Goal: Information Seeking & Learning: Learn about a topic

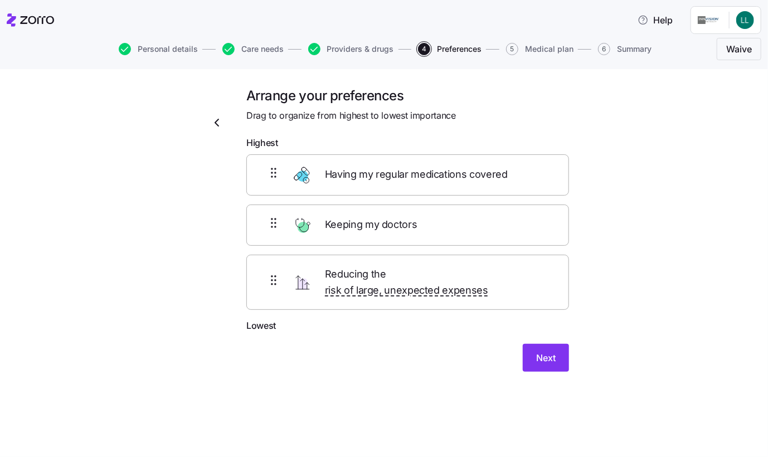
click at [217, 122] on icon "button" at bounding box center [216, 122] width 13 height 13
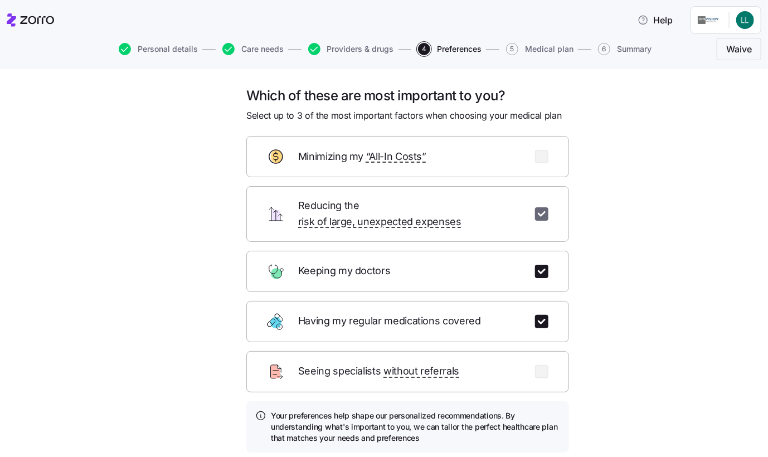
click at [539, 207] on input "checkbox" at bounding box center [541, 213] width 13 height 13
checkbox input "false"
click at [537, 156] on input "checkbox" at bounding box center [541, 156] width 13 height 13
checkbox input "true"
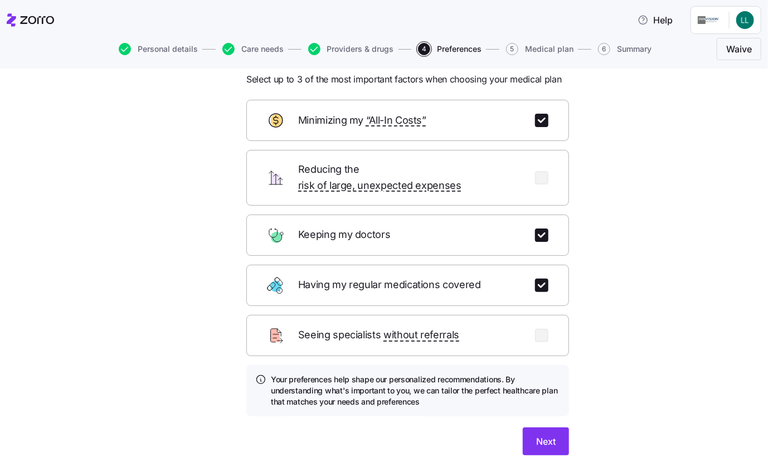
scroll to position [56, 0]
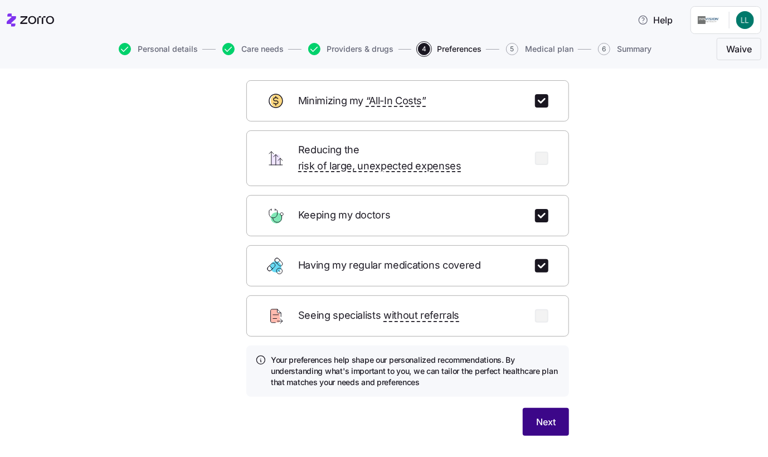
click at [546, 415] on span "Next" at bounding box center [546, 421] width 20 height 13
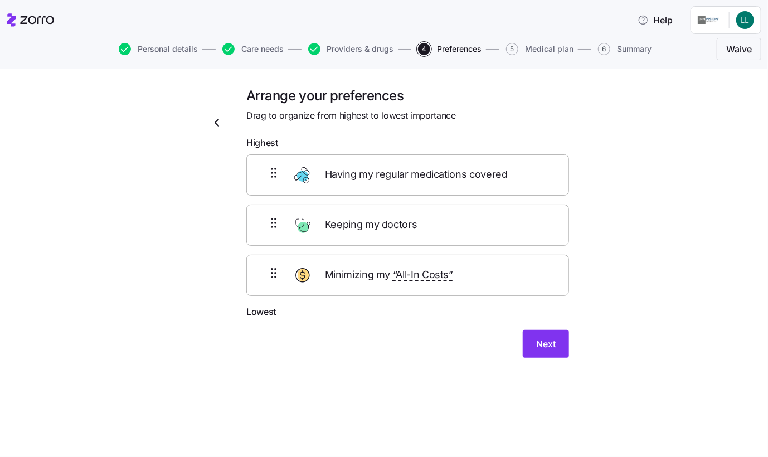
scroll to position [0, 0]
click at [546, 346] on span "Next" at bounding box center [546, 343] width 20 height 13
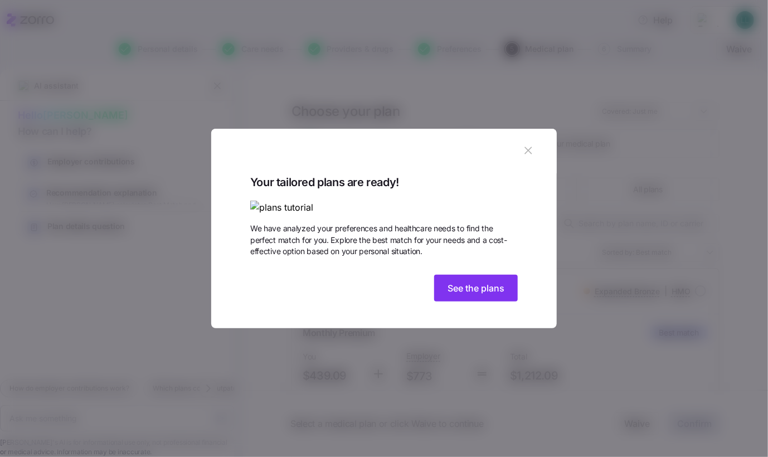
click at [314, 201] on img at bounding box center [384, 208] width 268 height 14
click at [472, 295] on span "See the plans" at bounding box center [476, 288] width 57 height 13
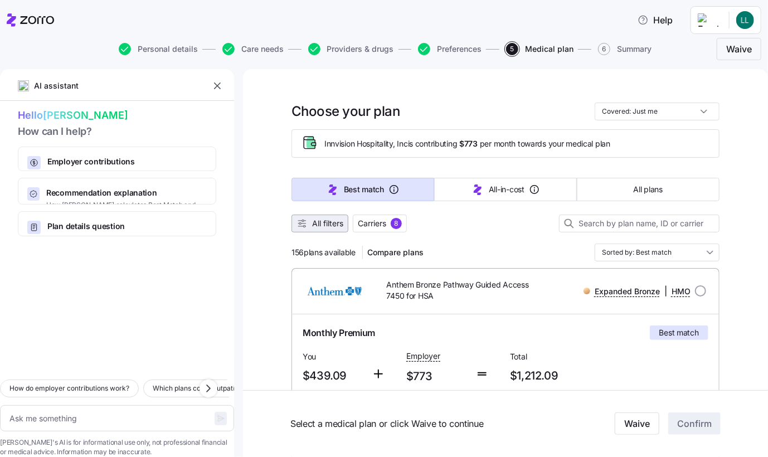
click at [317, 226] on span "All filters" at bounding box center [327, 223] width 31 height 11
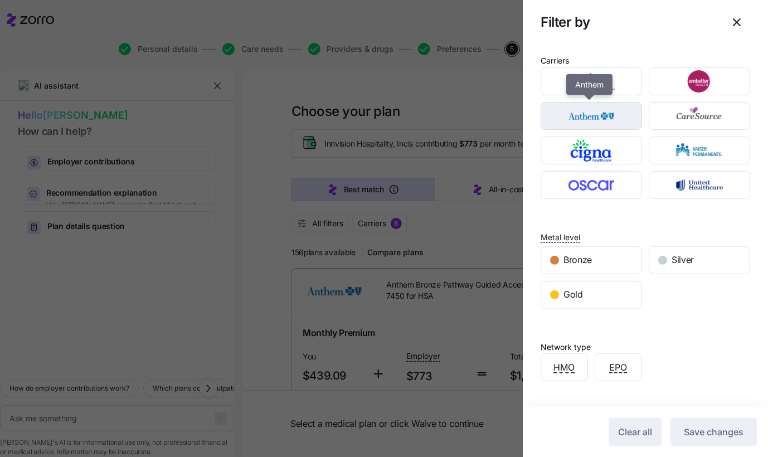
click at [593, 119] on img "button" at bounding box center [592, 116] width 82 height 22
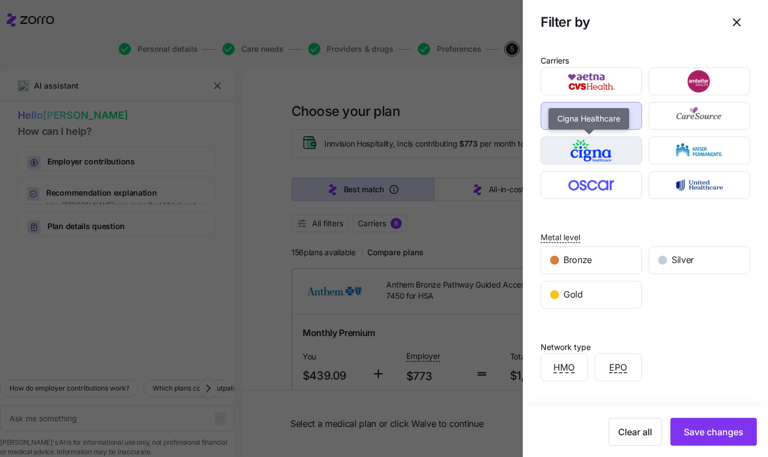
click at [592, 148] on img "button" at bounding box center [592, 150] width 82 height 22
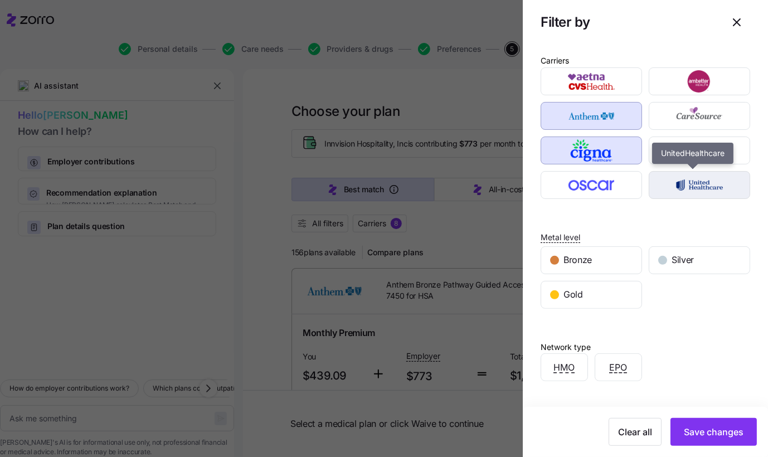
click at [686, 180] on img "button" at bounding box center [700, 185] width 82 height 22
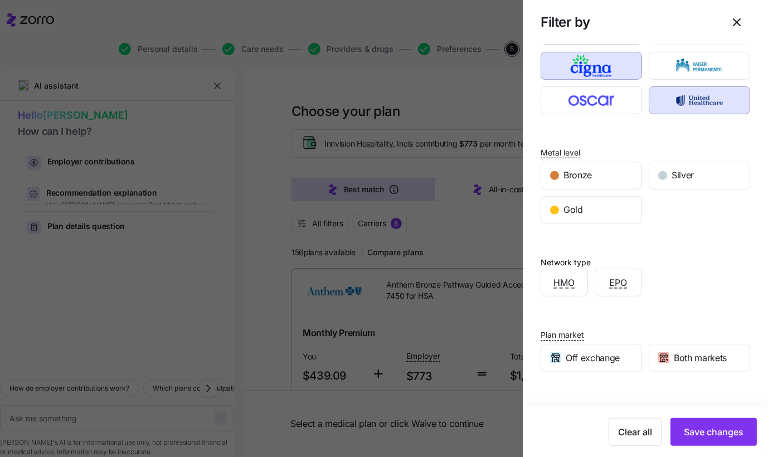
scroll to position [112, 0]
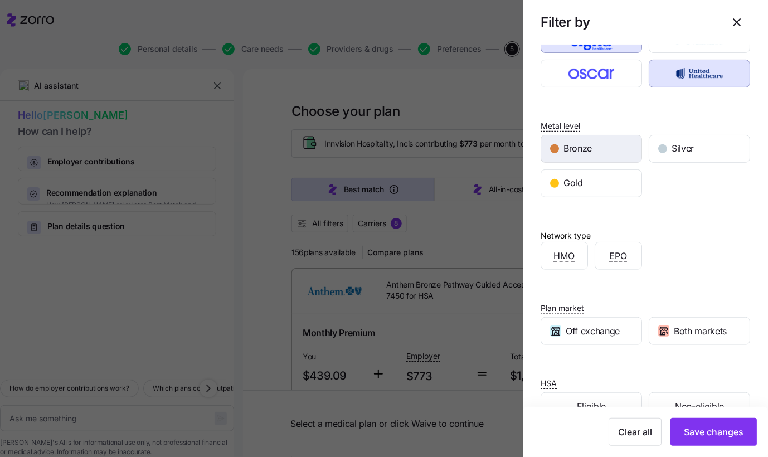
click at [602, 153] on div "Bronze" at bounding box center [591, 148] width 100 height 27
click at [695, 149] on div "Silver" at bounding box center [700, 148] width 100 height 27
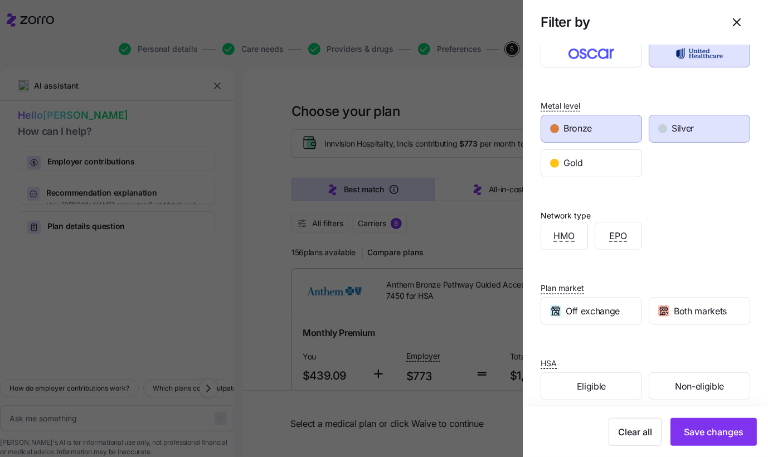
scroll to position [141, 0]
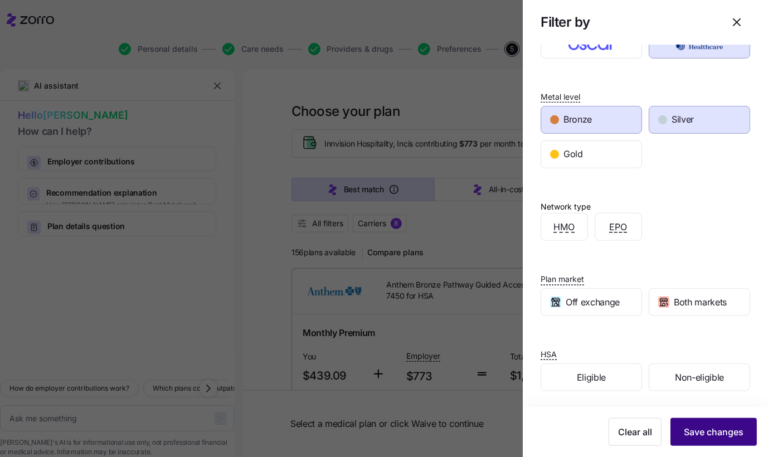
click at [706, 435] on span "Save changes" at bounding box center [714, 431] width 60 height 13
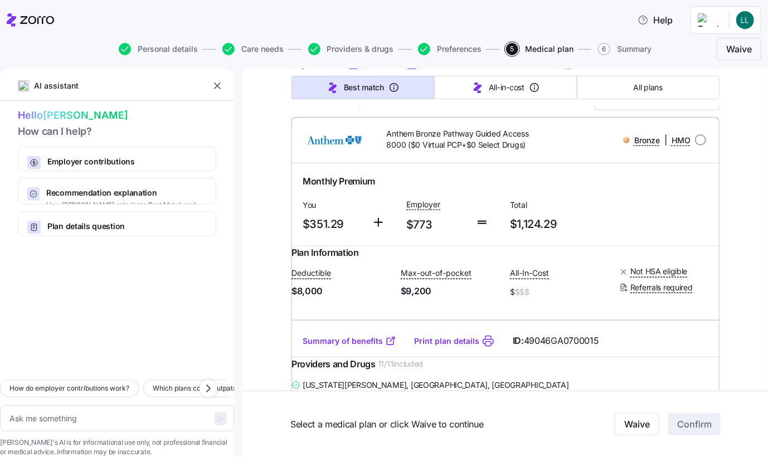
scroll to position [167, 0]
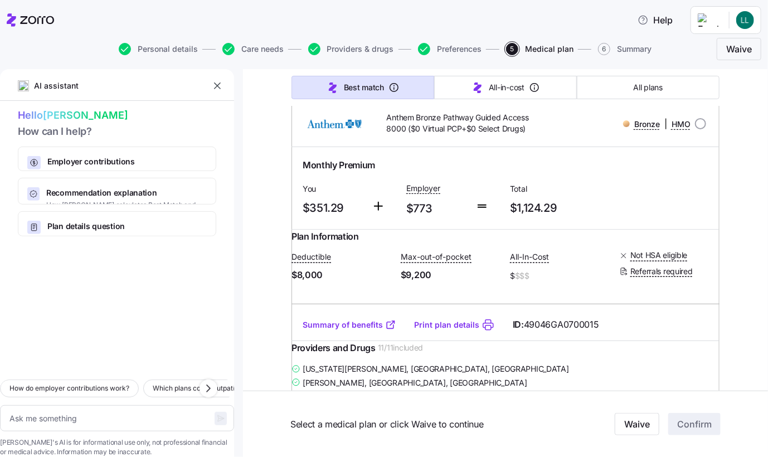
click at [364, 331] on link "Summary of benefits" at bounding box center [350, 324] width 94 height 11
click at [664, 22] on span "Help" at bounding box center [655, 19] width 35 height 13
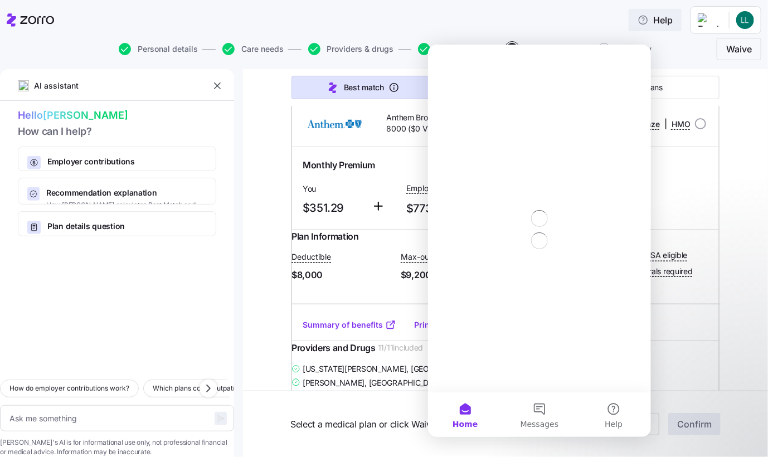
scroll to position [0, 0]
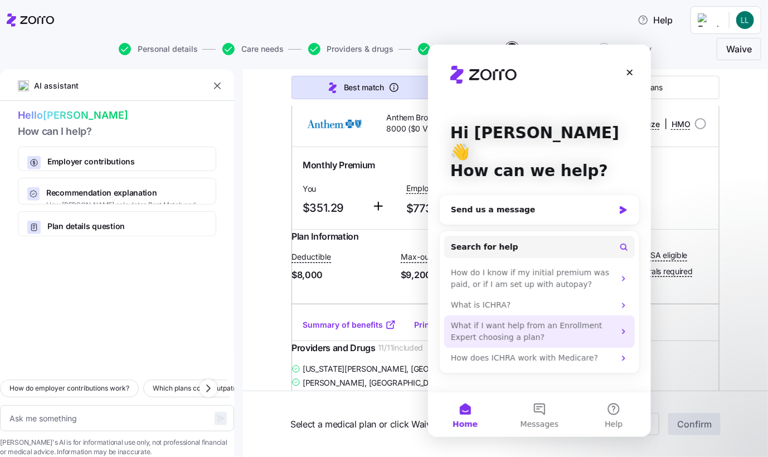
click at [520, 319] on div "What if I want help from an Enrollment Expert choosing a plan?" at bounding box center [533, 330] width 164 height 23
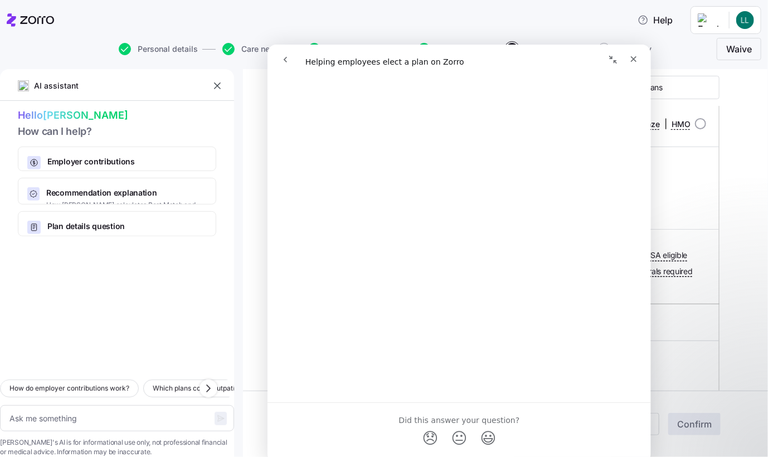
scroll to position [232, 0]
click at [637, 57] on icon "Close" at bounding box center [633, 58] width 9 height 9
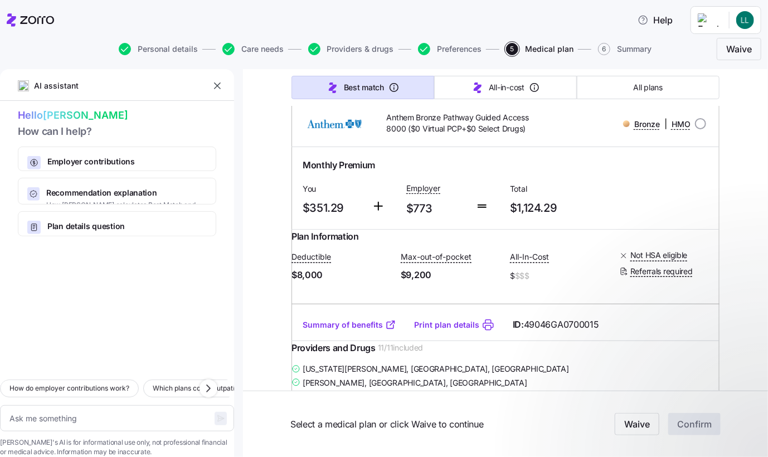
scroll to position [0, 0]
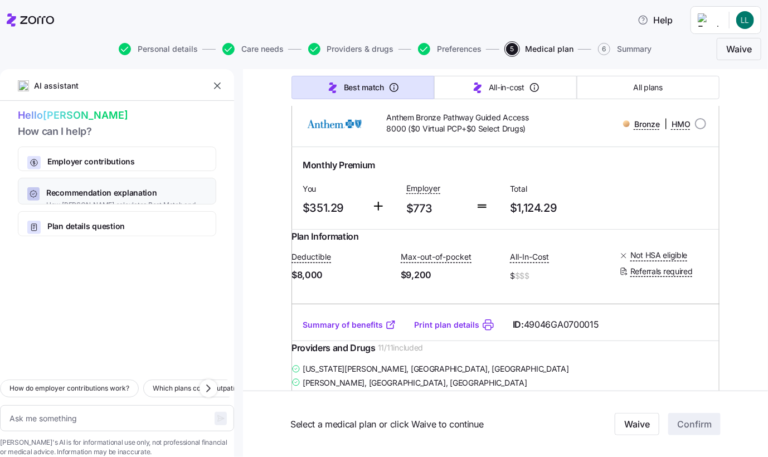
click at [33, 190] on icon "button" at bounding box center [33, 194] width 9 height 9
type textarea "x"
type textarea "Can you explain how Zorro calculates the Best Match and Lowest All-In-Cost reco…"
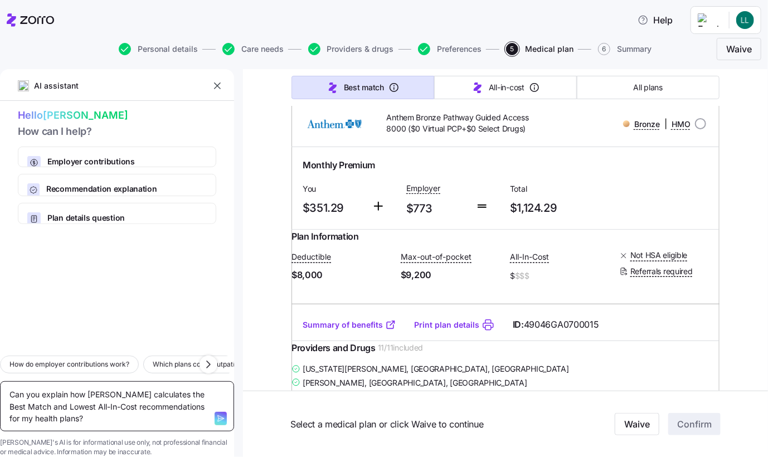
drag, startPoint x: 24, startPoint y: 374, endPoint x: 178, endPoint y: 406, distance: 157.9
click at [178, 406] on textarea "Can you explain how Zorro calculates the Best Match and Lowest All-In-Cost reco…" at bounding box center [117, 406] width 234 height 51
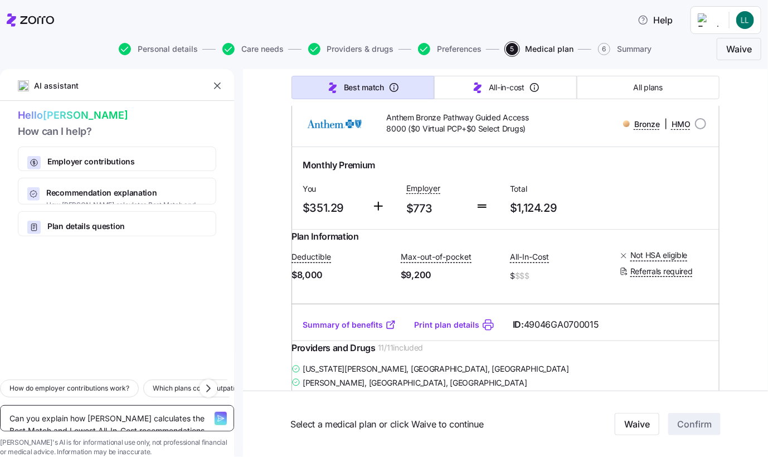
type textarea "x"
type textarea "S"
type textarea "x"
type textarea "Sp"
type textarea "x"
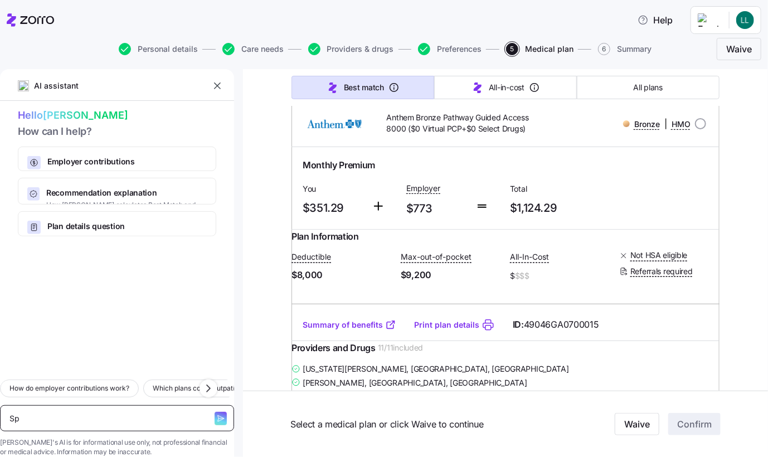
type textarea "Spe"
type textarea "x"
type textarea "Spea"
type textarea "x"
type textarea "Speak"
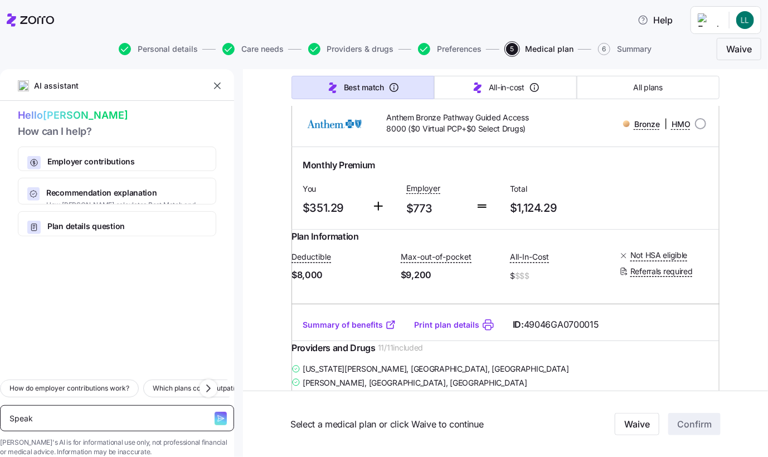
type textarea "x"
type textarea "Speak"
type textarea "x"
type textarea "Speak t"
type textarea "x"
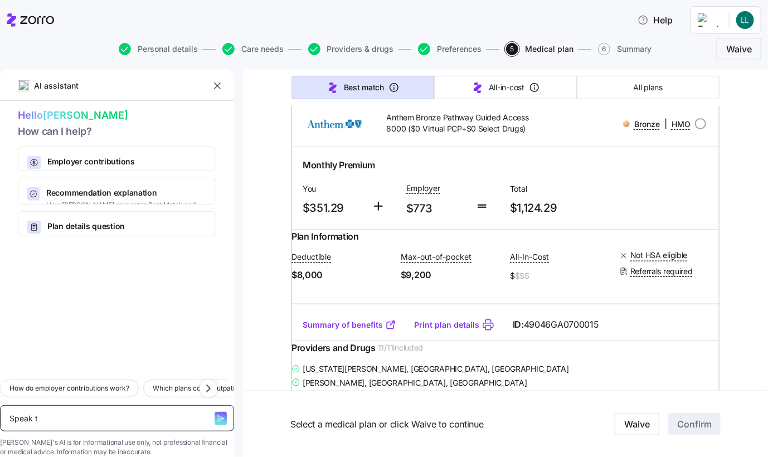
type textarea "Speak to"
type textarea "x"
type textarea "Speak to"
type textarea "x"
type textarea "Speak to a"
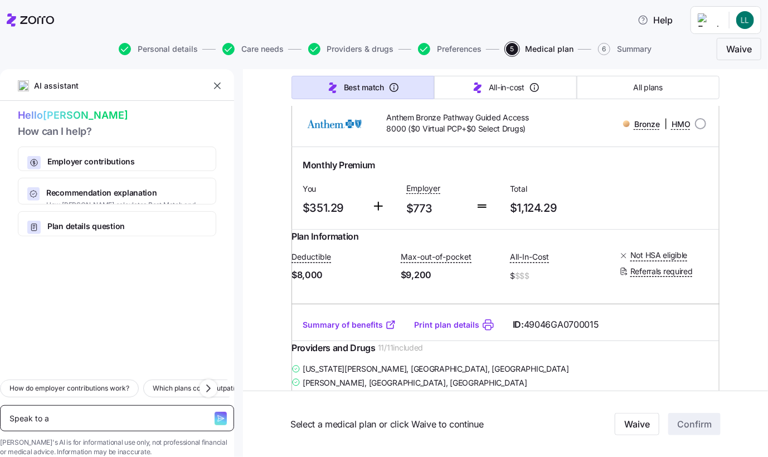
type textarea "x"
type textarea "Speak to a"
type textarea "x"
type textarea "Speak to a C"
type textarea "x"
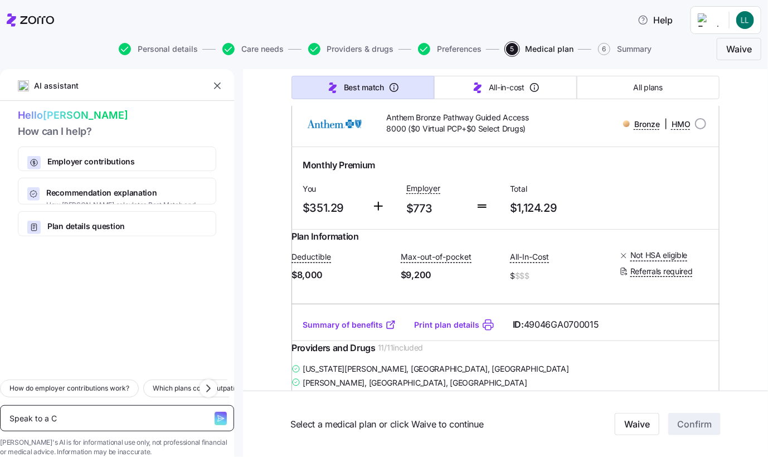
type textarea "Speak to a Co"
type textarea "x"
type textarea "Speak to a Con"
type textarea "x"
type textarea "Speak to a Cons"
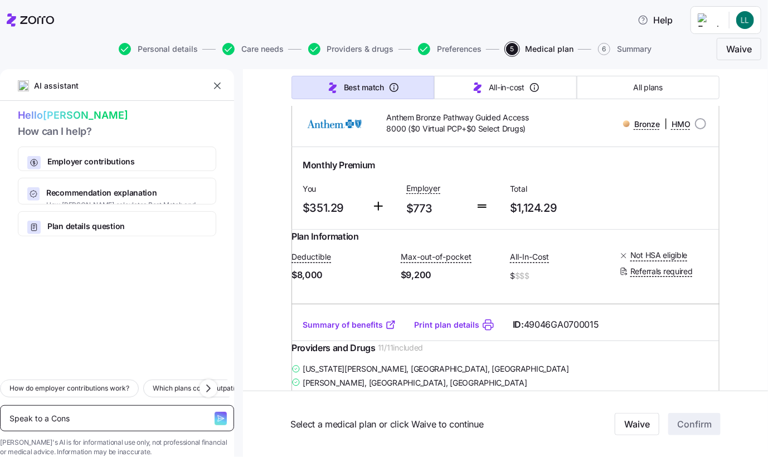
type textarea "x"
type textarea "Speak to a Consu"
type textarea "x"
type textarea "Speak to a Consul"
type textarea "x"
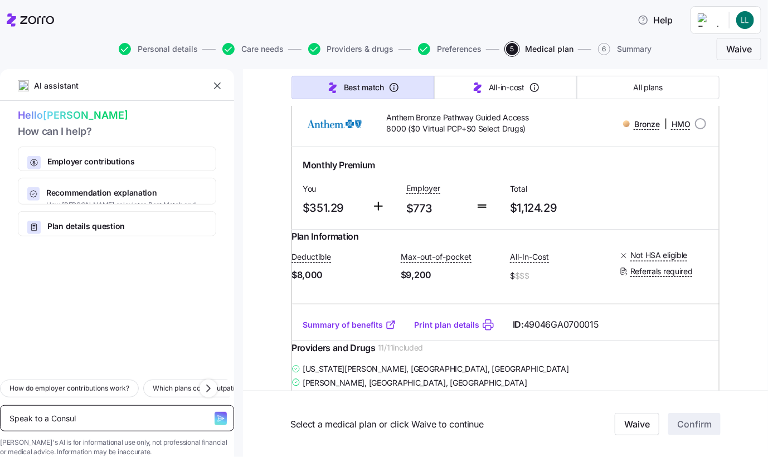
type textarea "Speak to a Consult"
type textarea "x"
type textarea "Speak to a Consulta"
type textarea "x"
type textarea "Speak to a Consultan"
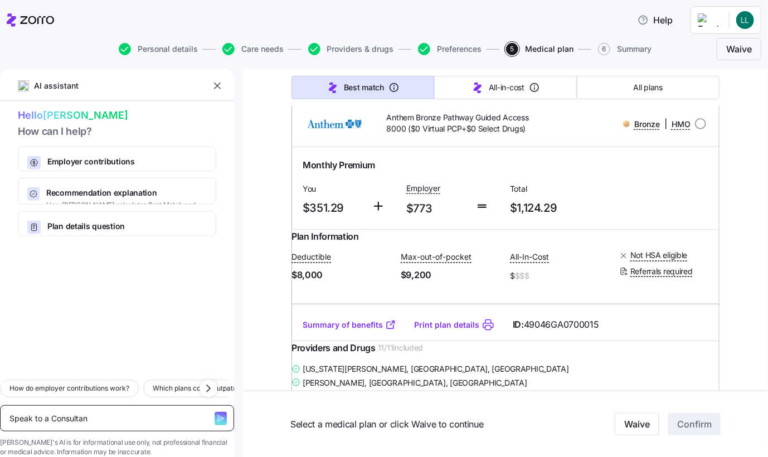
type textarea "x"
type textarea "Speak to a Consultant"
click at [216, 414] on icon "button" at bounding box center [220, 418] width 9 height 9
type textarea "x"
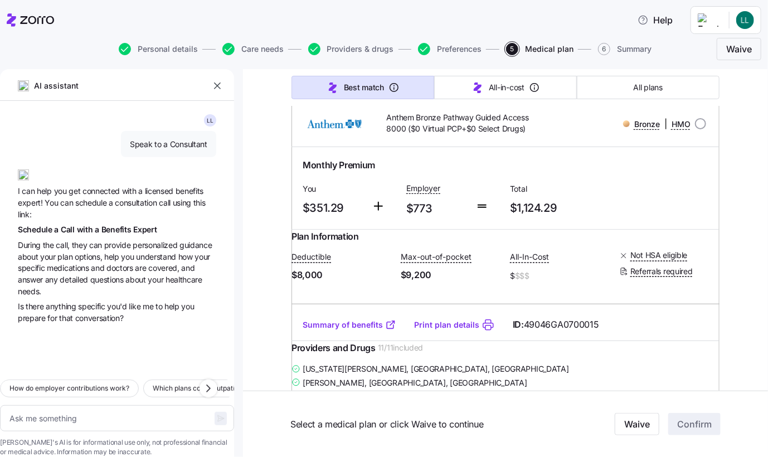
click at [38, 215] on span "I can help you get connected with a licensed benefits expert! You can schedule …" at bounding box center [117, 202] width 198 height 35
click at [158, 145] on span "Speak to a Consultant" at bounding box center [169, 144] width 78 height 11
click at [36, 231] on span "Schedule" at bounding box center [36, 229] width 37 height 9
click at [87, 210] on span "I can help you get connected with a licensed benefits expert! You can schedule …" at bounding box center [117, 202] width 198 height 35
click at [36, 214] on span "I can help you get connected with a licensed benefits expert! You can schedule …" at bounding box center [117, 202] width 198 height 35
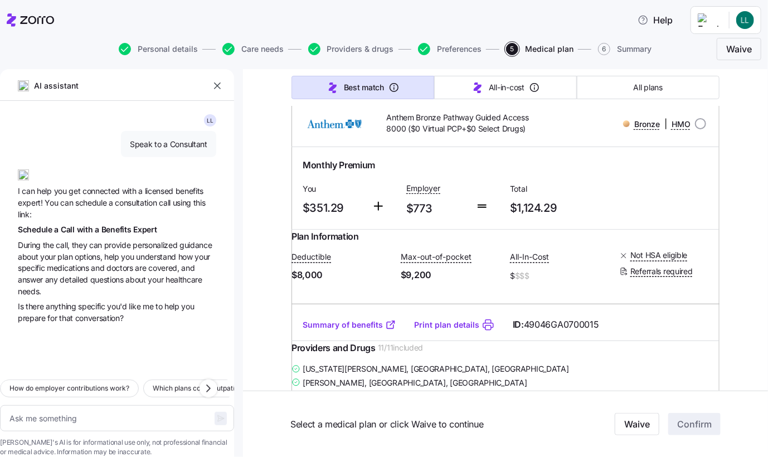
click at [36, 214] on span "I can help you get connected with a licensed benefits expert! You can schedule …" at bounding box center [117, 202] width 198 height 35
click at [55, 230] on span "a" at bounding box center [58, 229] width 6 height 9
drag, startPoint x: 55, startPoint y: 230, endPoint x: 146, endPoint y: 230, distance: 90.3
click at [146, 230] on span "Expert" at bounding box center [144, 229] width 23 height 9
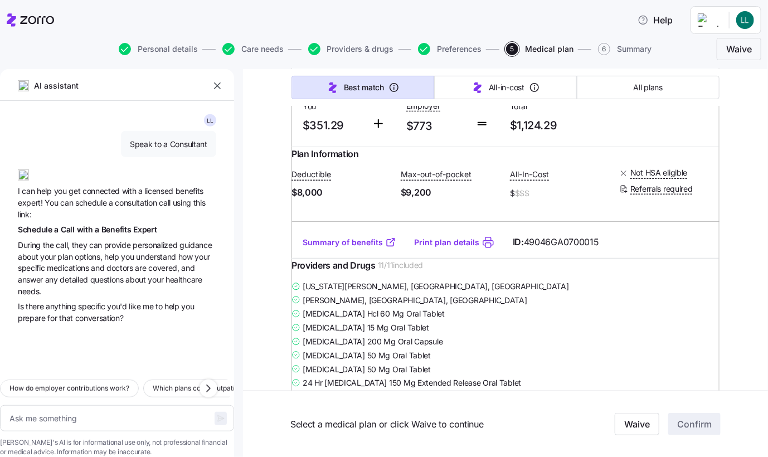
scroll to position [279, 0]
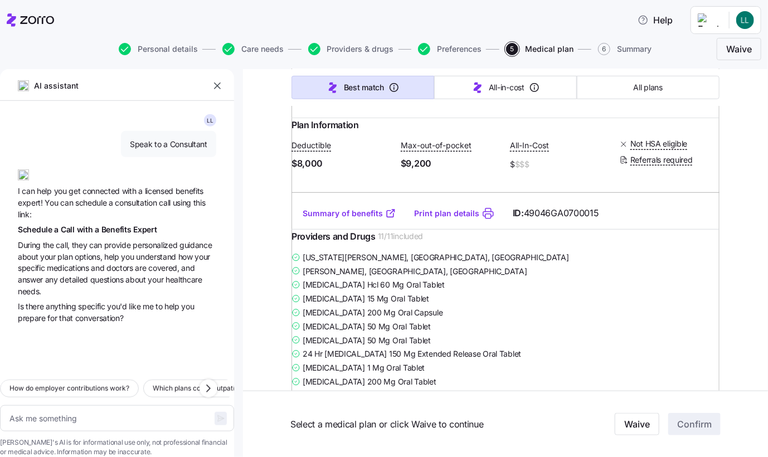
click at [159, 149] on span "Speak to a Consultant" at bounding box center [169, 144] width 78 height 11
click at [40, 213] on span "I can help you get connected with a licensed benefits expert! You can schedule …" at bounding box center [117, 202] width 198 height 35
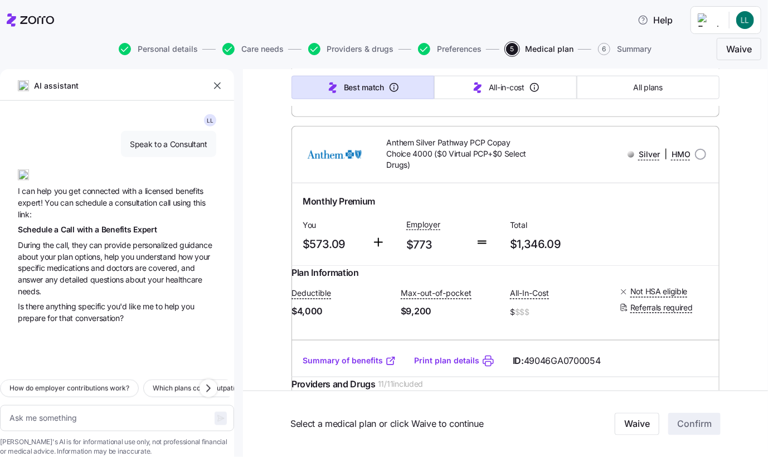
scroll to position [669, 0]
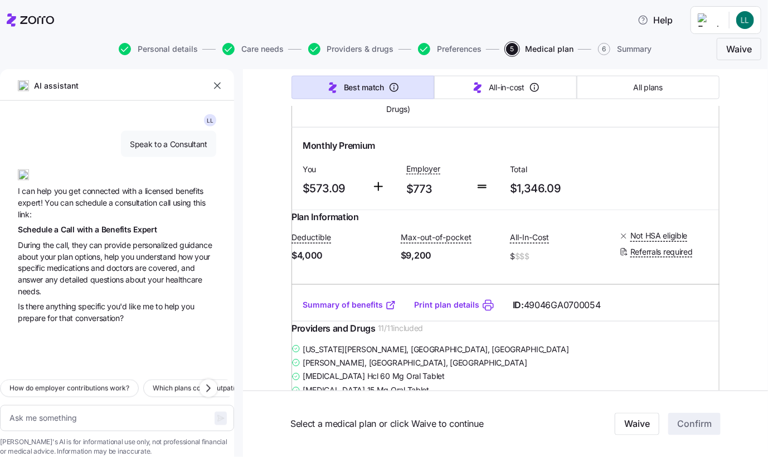
click at [674, 153] on div "Monthly Premium" at bounding box center [506, 146] width 406 height 14
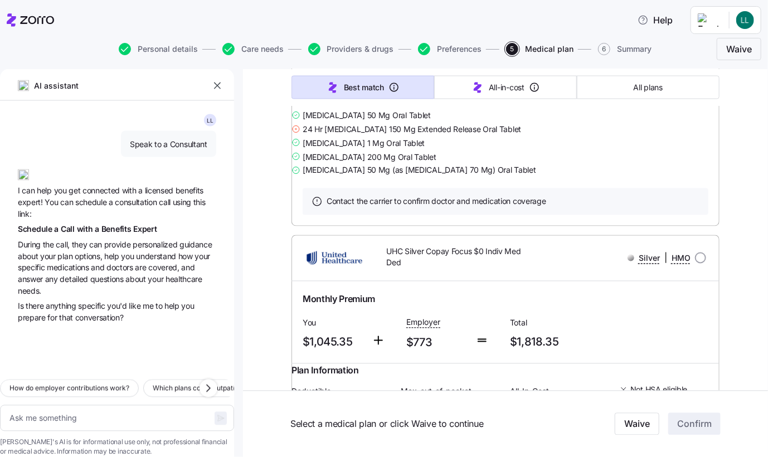
scroll to position [6691, 0]
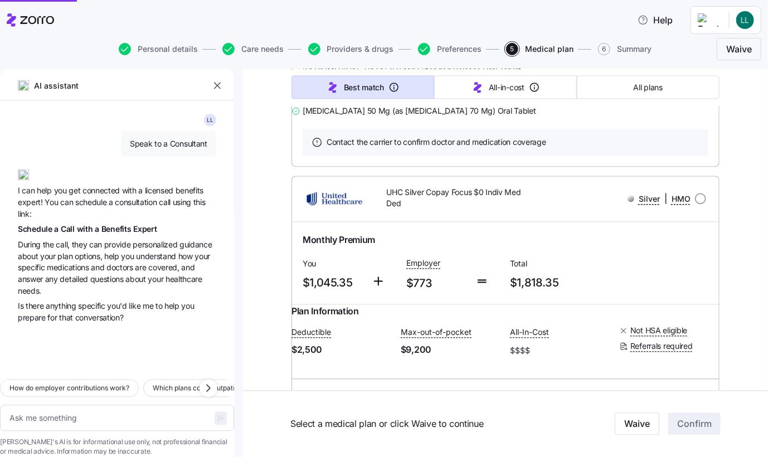
type textarea "x"
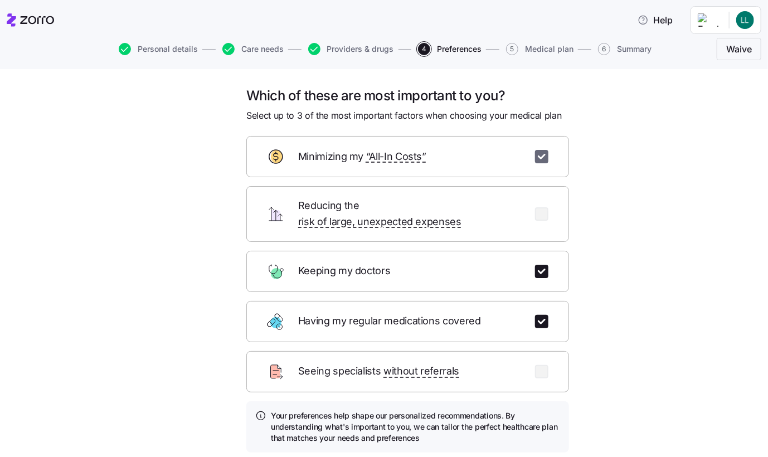
click at [541, 153] on input "checkbox" at bounding box center [541, 156] width 13 height 13
checkbox input "false"
click at [540, 208] on input "checkbox" at bounding box center [541, 213] width 13 height 13
checkbox input "true"
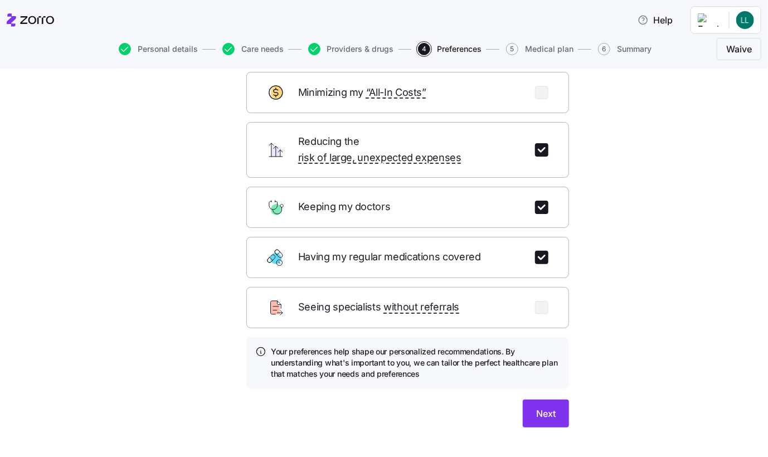
scroll to position [73, 0]
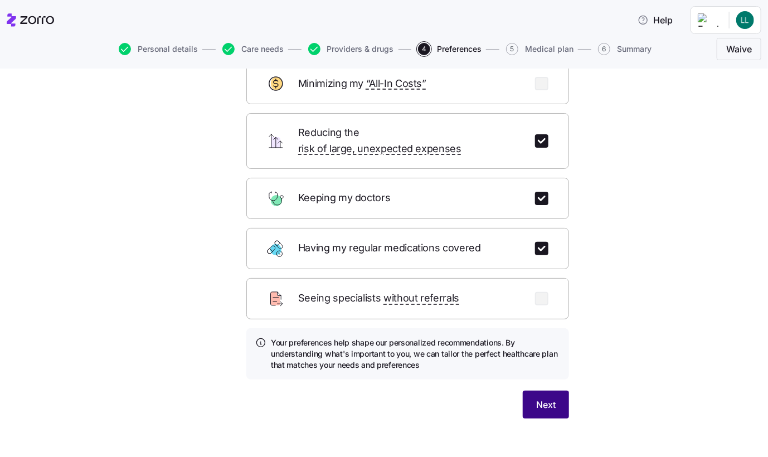
click at [540, 398] on span "Next" at bounding box center [546, 404] width 20 height 13
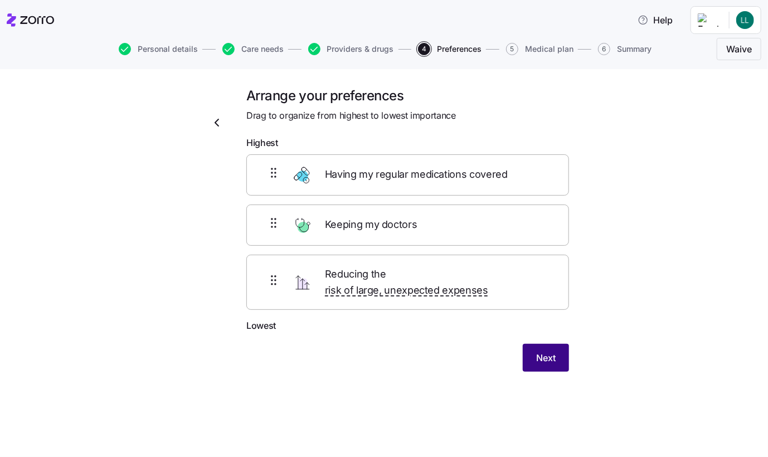
scroll to position [0, 0]
click at [550, 351] on span "Next" at bounding box center [546, 357] width 20 height 13
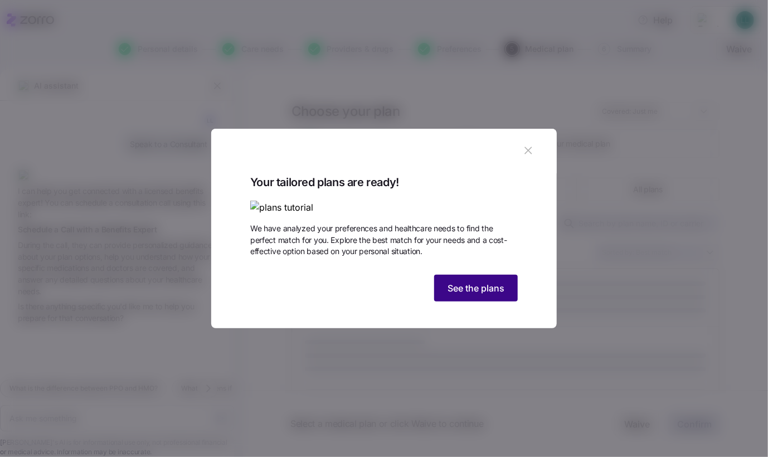
click at [486, 295] on span "See the plans" at bounding box center [476, 288] width 57 height 13
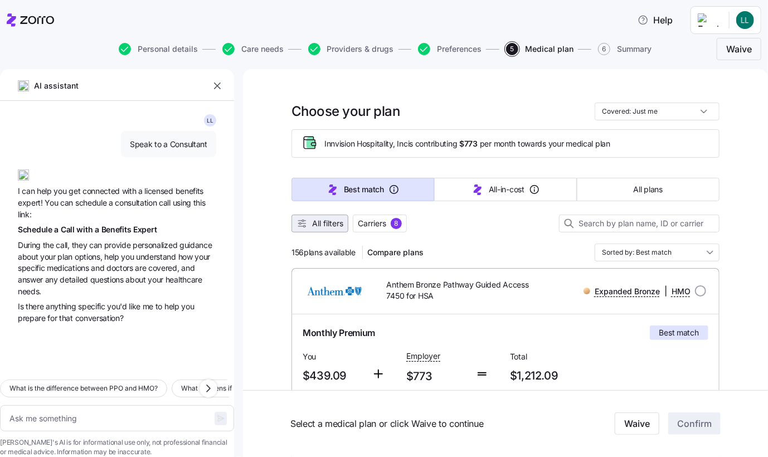
click at [330, 222] on span "All filters" at bounding box center [327, 223] width 31 height 11
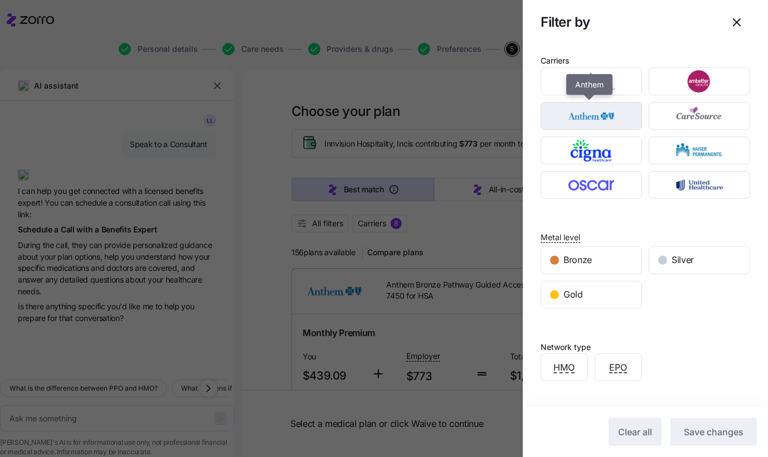
click at [582, 115] on img "button" at bounding box center [592, 116] width 82 height 22
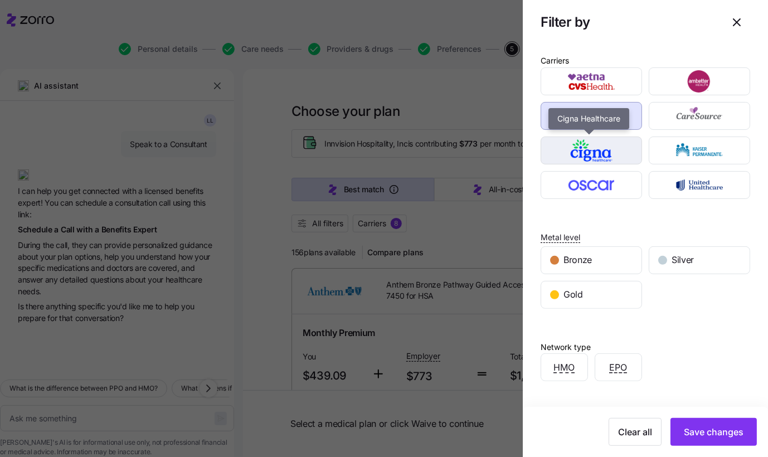
click at [584, 156] on img "button" at bounding box center [592, 150] width 82 height 22
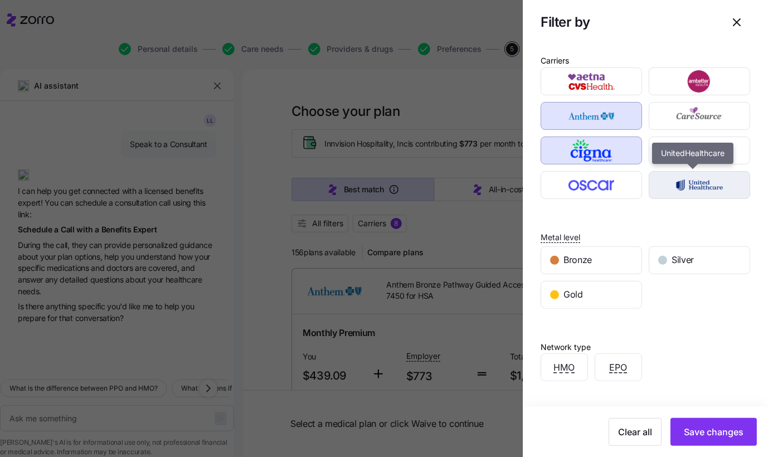
click at [676, 188] on img "button" at bounding box center [700, 185] width 82 height 22
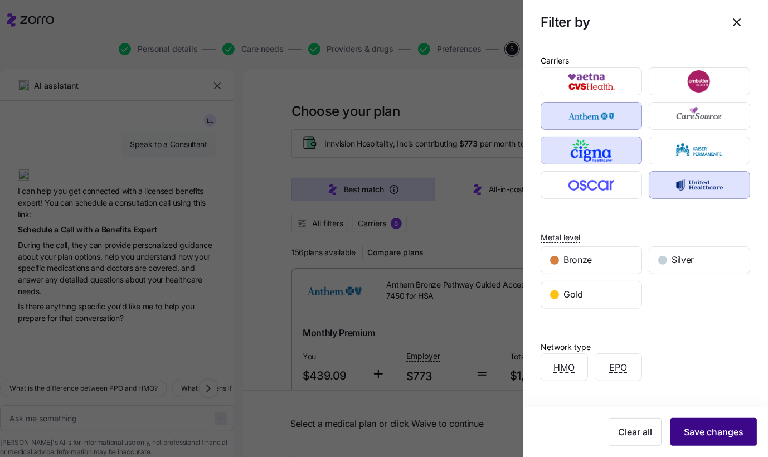
click at [689, 434] on span "Save changes" at bounding box center [714, 431] width 60 height 13
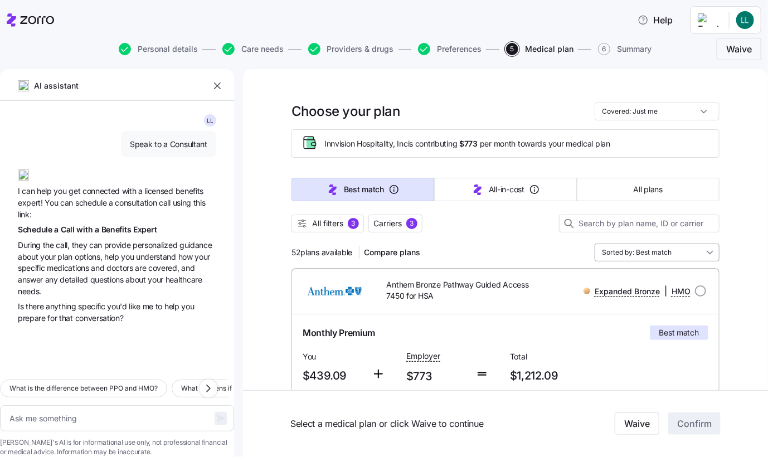
click at [704, 254] on input "Sorted by: Best match" at bounding box center [657, 253] width 125 height 18
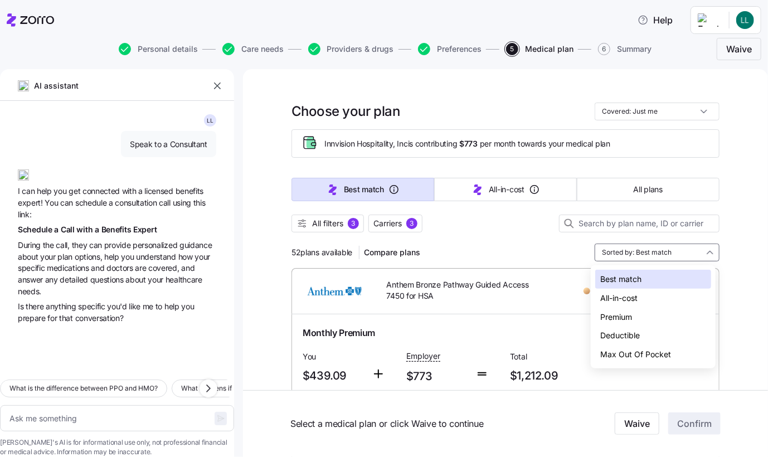
click at [653, 278] on div "Best match" at bounding box center [653, 279] width 116 height 19
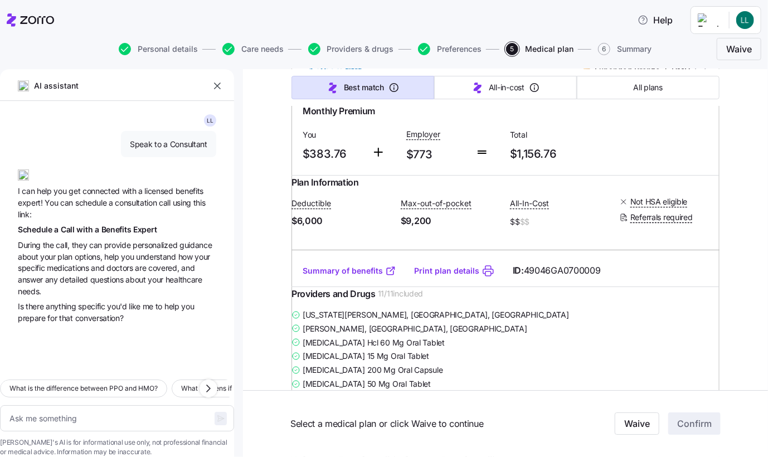
scroll to position [1673, 0]
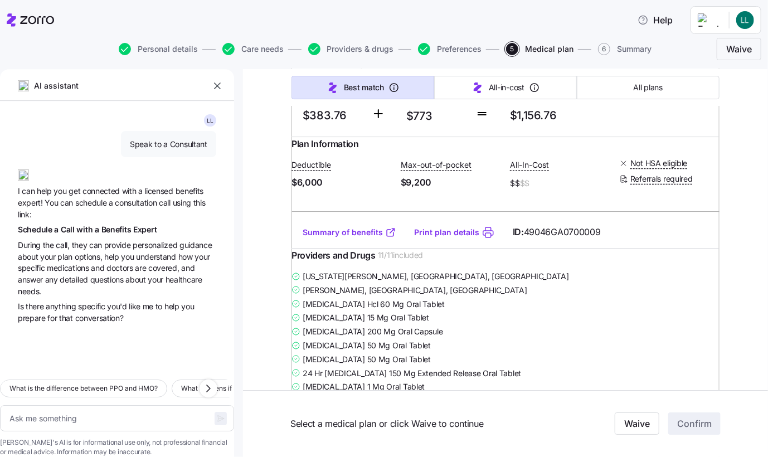
click at [343, 238] on link "Summary of benefits" at bounding box center [350, 232] width 94 height 11
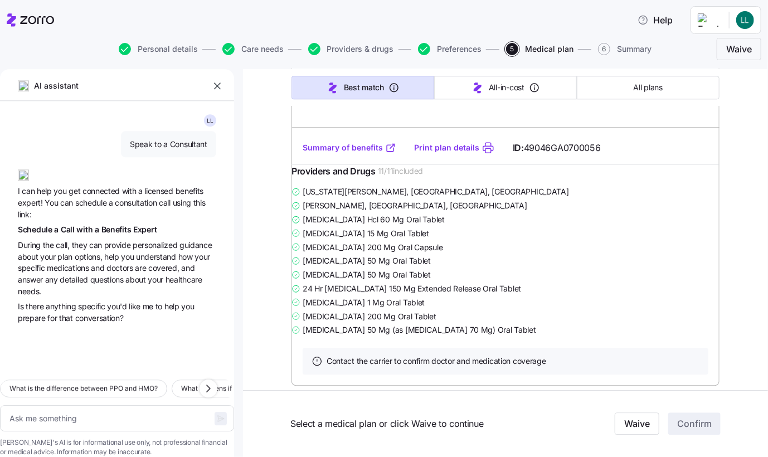
scroll to position [1283, 0]
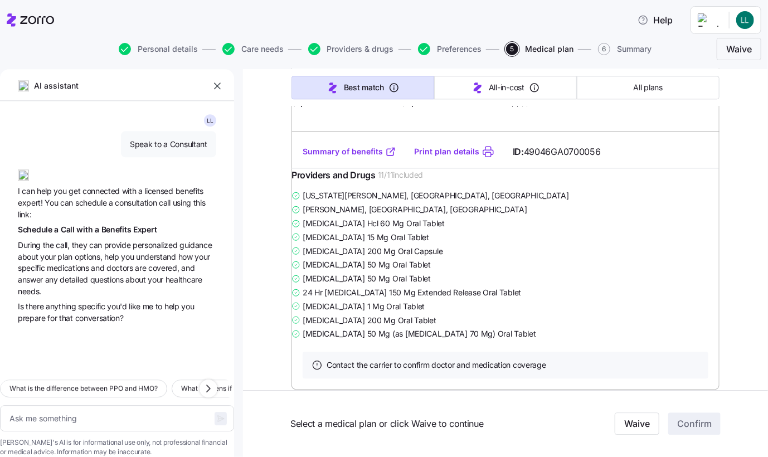
click at [352, 157] on link "Summary of benefits" at bounding box center [350, 151] width 94 height 11
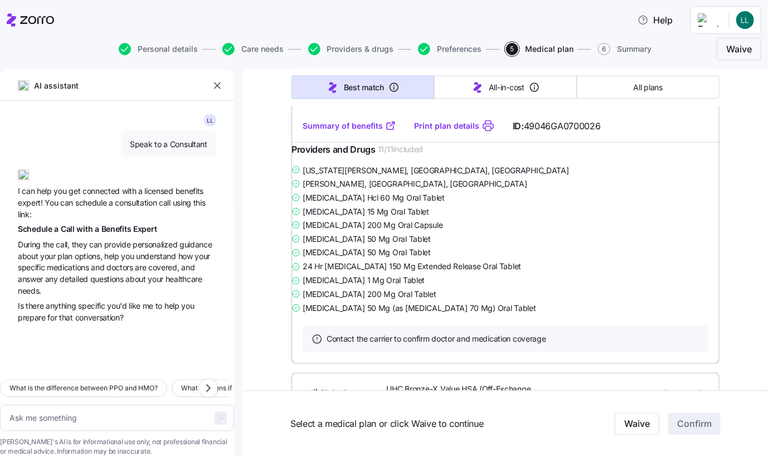
scroll to position [2677, 0]
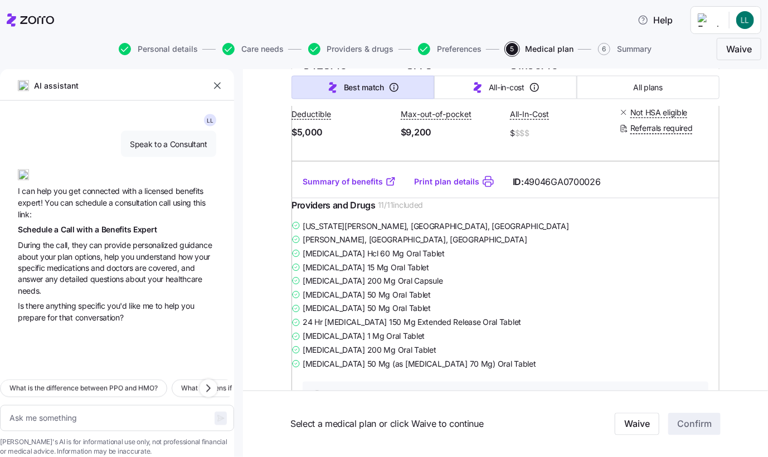
click at [332, 187] on link "Summary of benefits" at bounding box center [350, 181] width 94 height 11
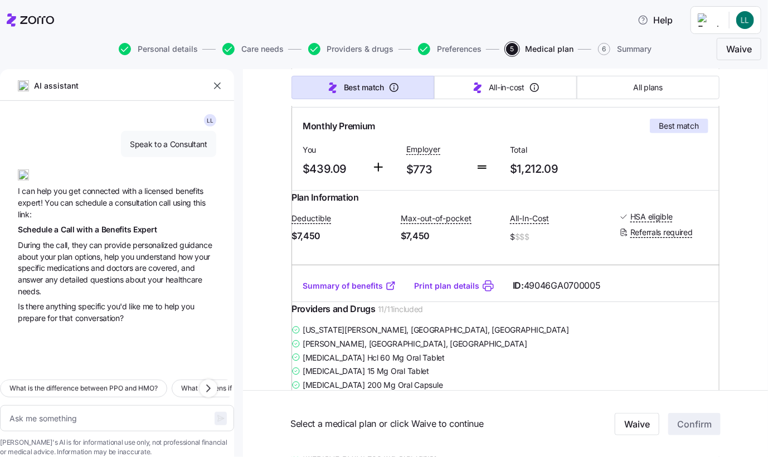
scroll to position [223, 0]
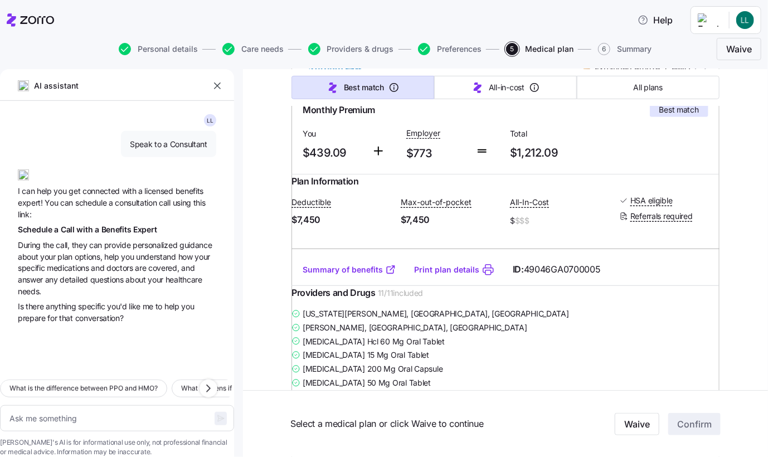
click at [373, 275] on link "Summary of benefits" at bounding box center [350, 269] width 94 height 11
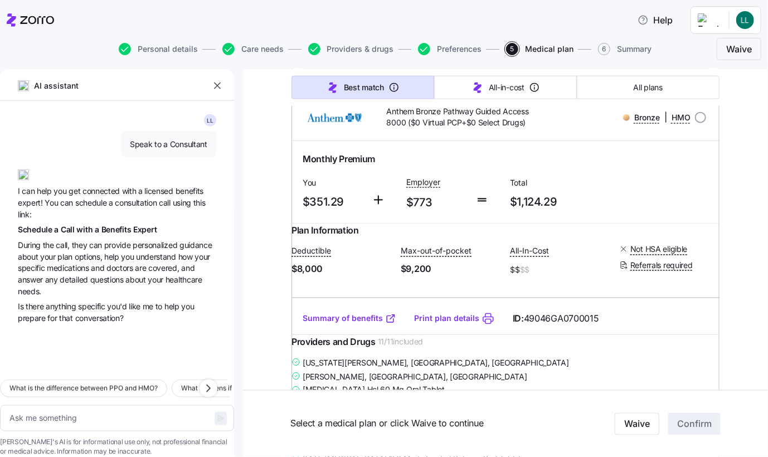
scroll to position [669, 0]
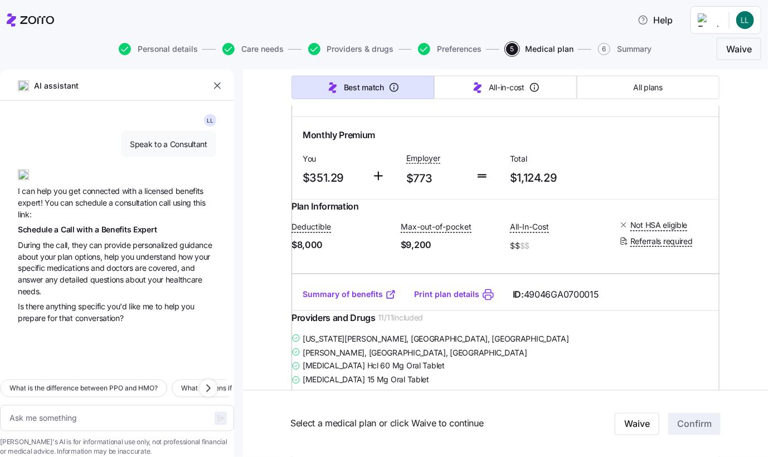
click at [450, 300] on link "Print plan details" at bounding box center [446, 294] width 65 height 11
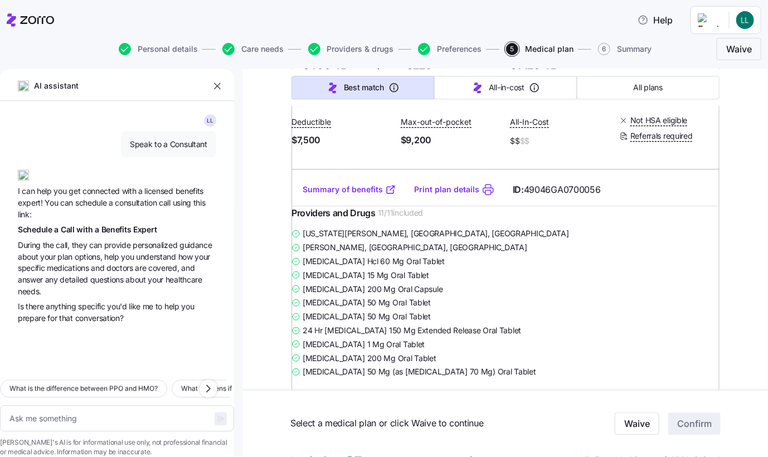
scroll to position [1227, 0]
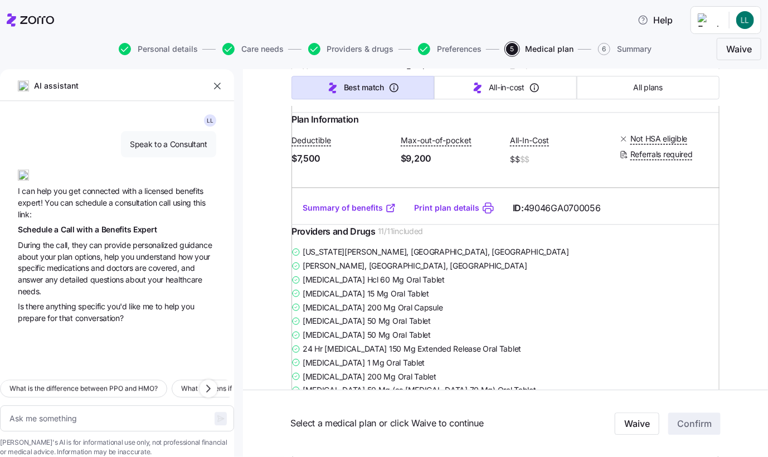
click at [332, 214] on link "Summary of benefits" at bounding box center [350, 207] width 94 height 11
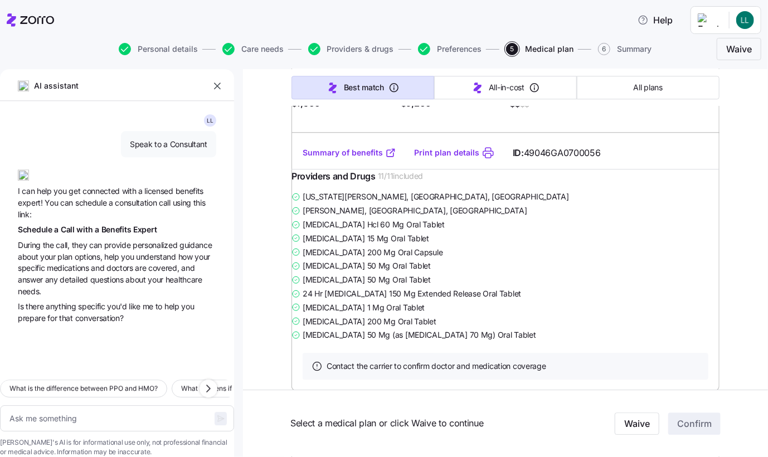
scroll to position [1282, 0]
click at [330, 158] on link "Summary of benefits" at bounding box center [350, 152] width 94 height 11
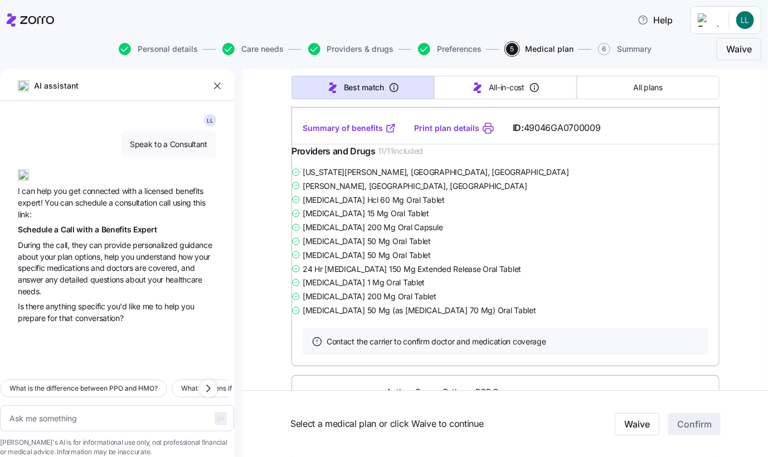
scroll to position [1728, 0]
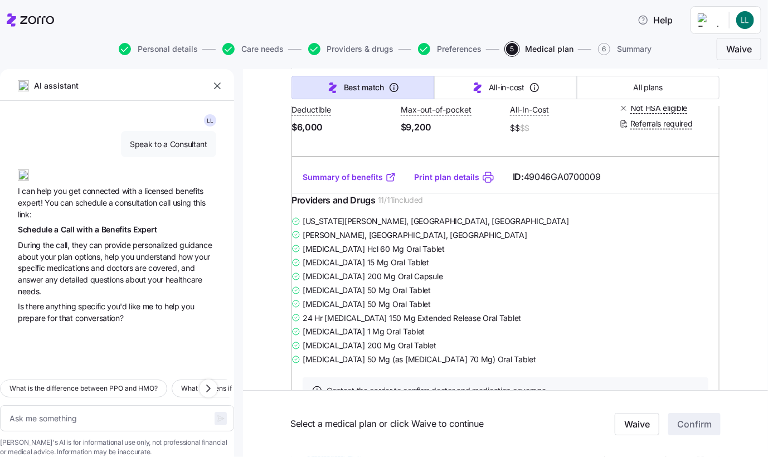
click at [348, 183] on link "Summary of benefits" at bounding box center [350, 177] width 94 height 11
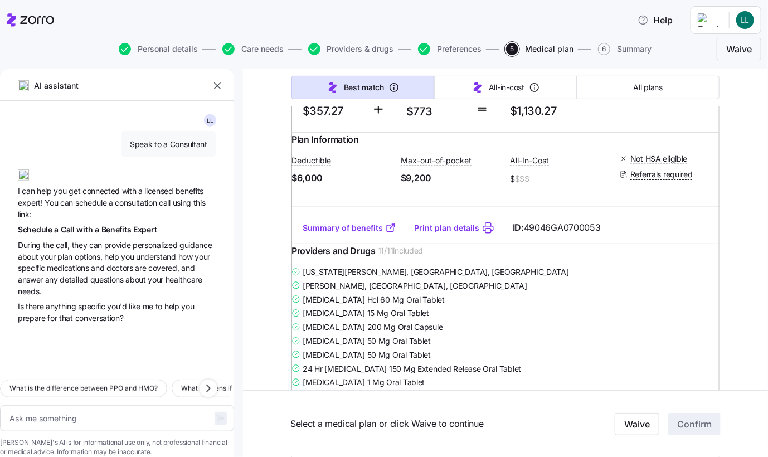
scroll to position [2175, 0]
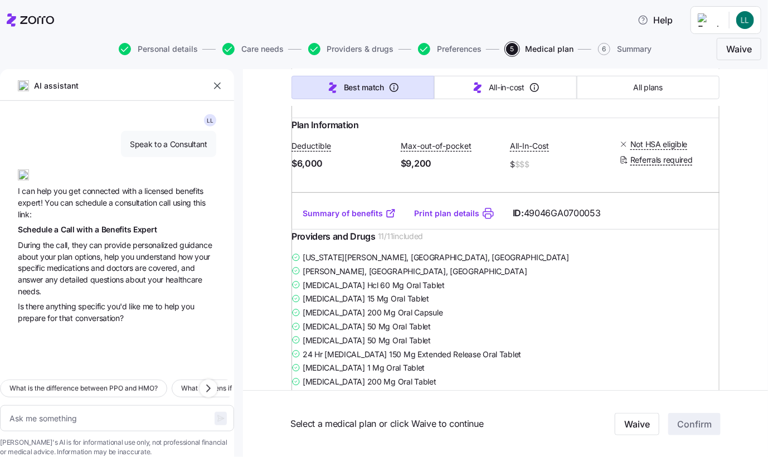
click at [359, 219] on link "Summary of benefits" at bounding box center [350, 213] width 94 height 11
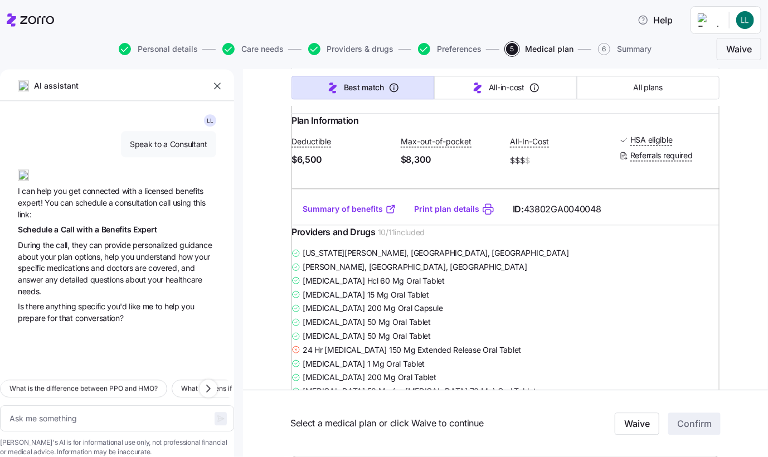
scroll to position [3122, 0]
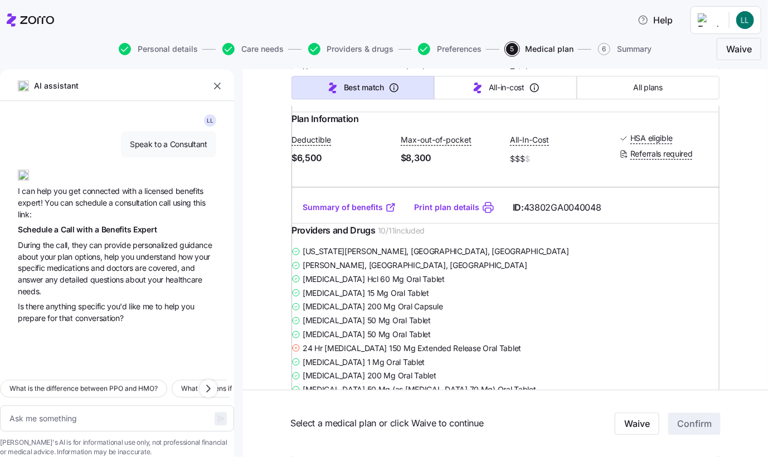
click at [734, 54] on span "Waive" at bounding box center [740, 48] width 26 height 13
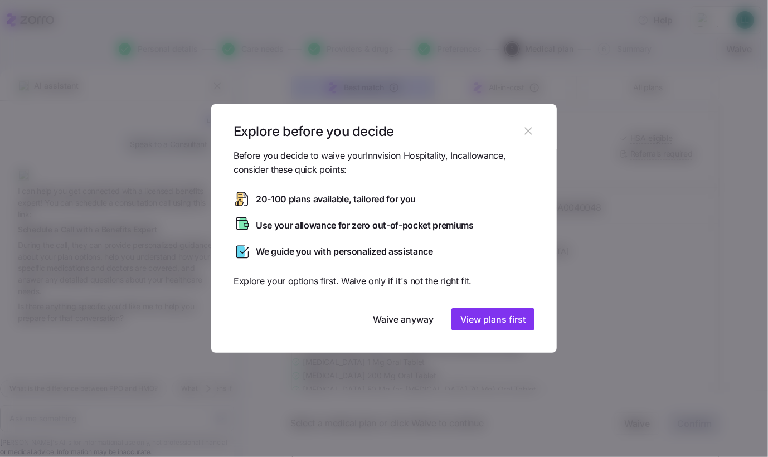
click at [481, 322] on span "View plans first" at bounding box center [493, 319] width 65 height 13
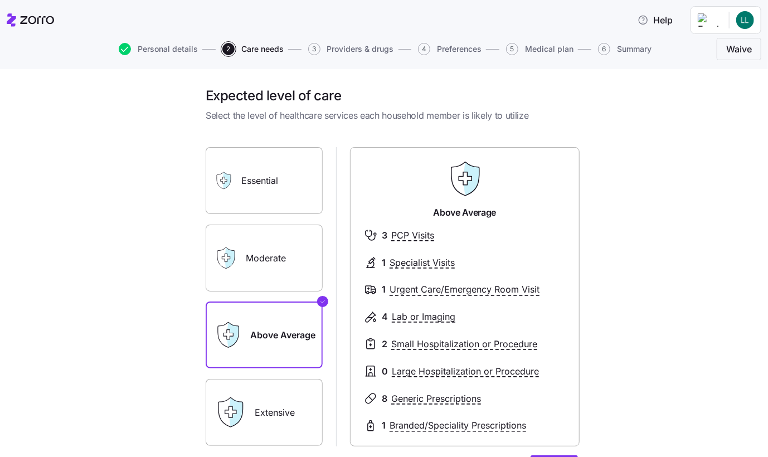
click at [662, 19] on span "Help" at bounding box center [655, 19] width 35 height 13
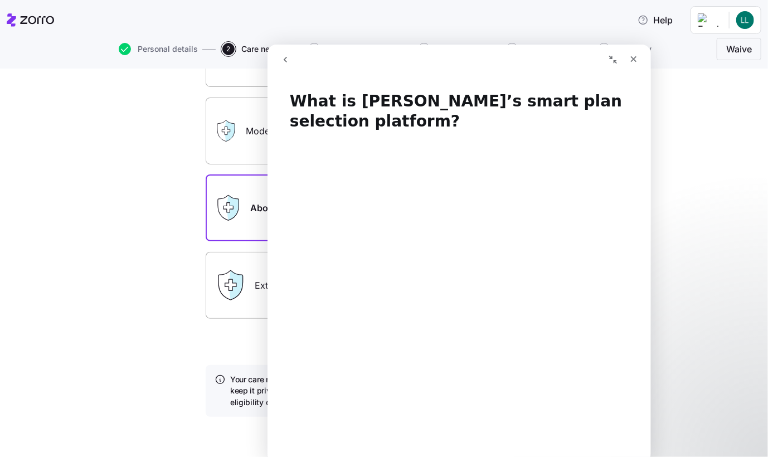
click at [632, 61] on icon "Close" at bounding box center [633, 58] width 9 height 9
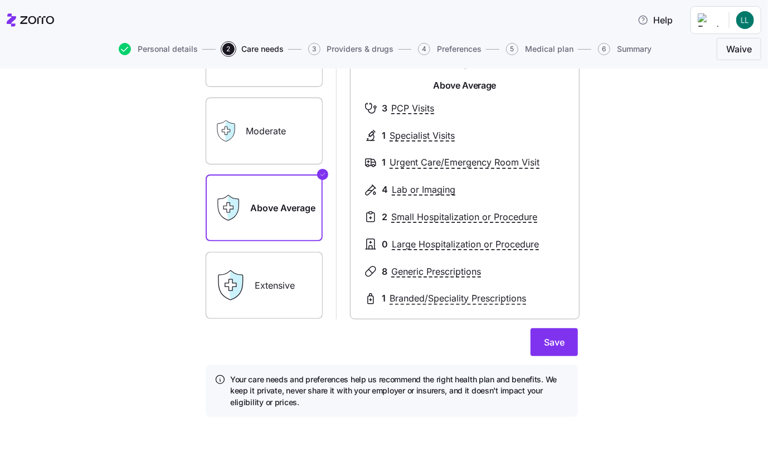
click at [559, 346] on span "Save" at bounding box center [554, 342] width 21 height 13
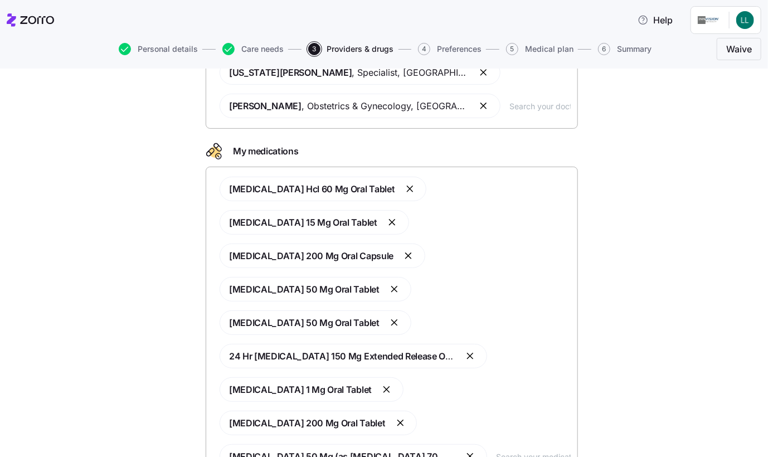
scroll to position [113, 0]
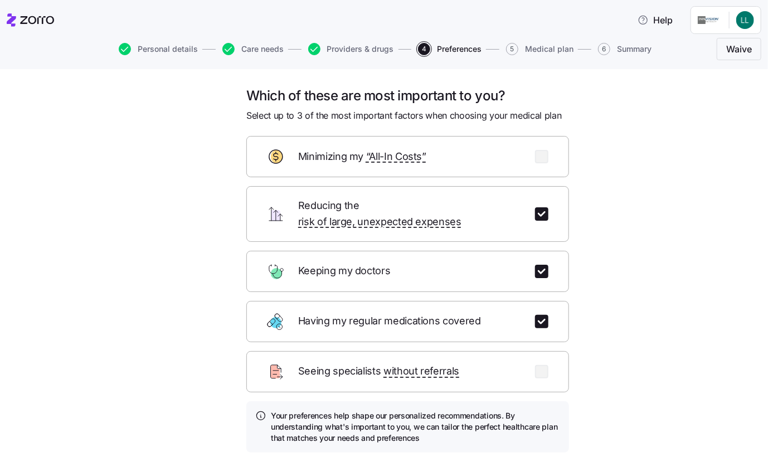
scroll to position [56, 0]
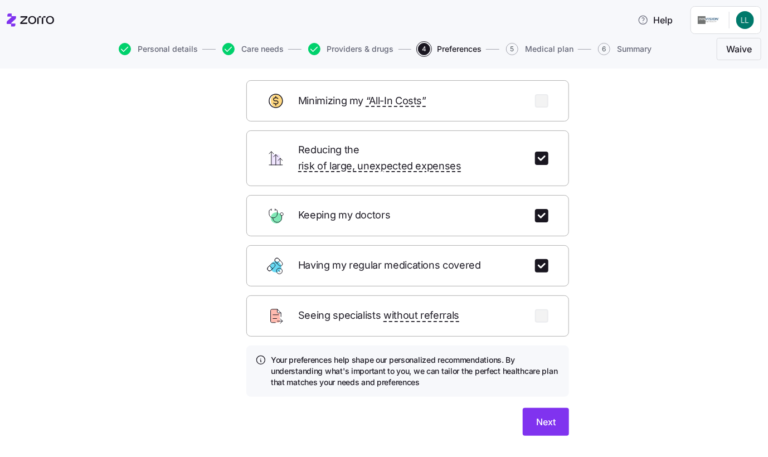
click at [540, 415] on span "Next" at bounding box center [546, 421] width 20 height 13
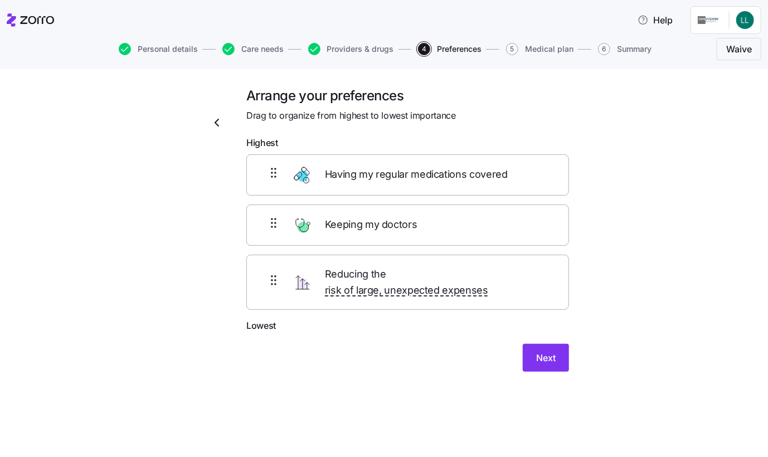
scroll to position [0, 0]
click at [558, 345] on button "Next" at bounding box center [546, 358] width 46 height 28
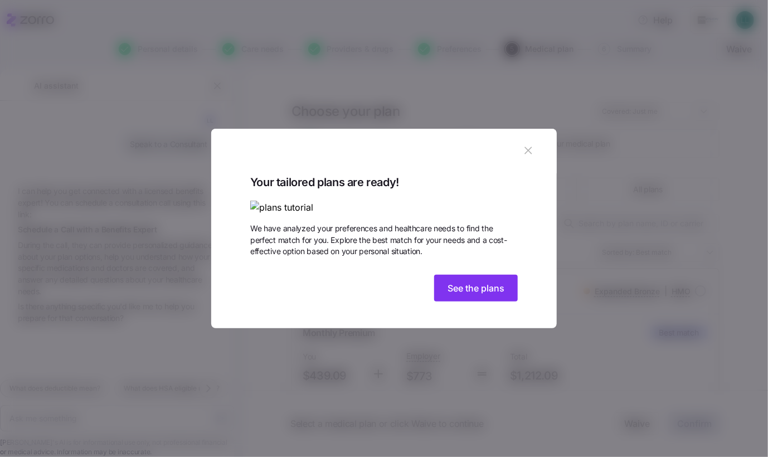
click at [528, 147] on icon "button" at bounding box center [528, 150] width 7 height 7
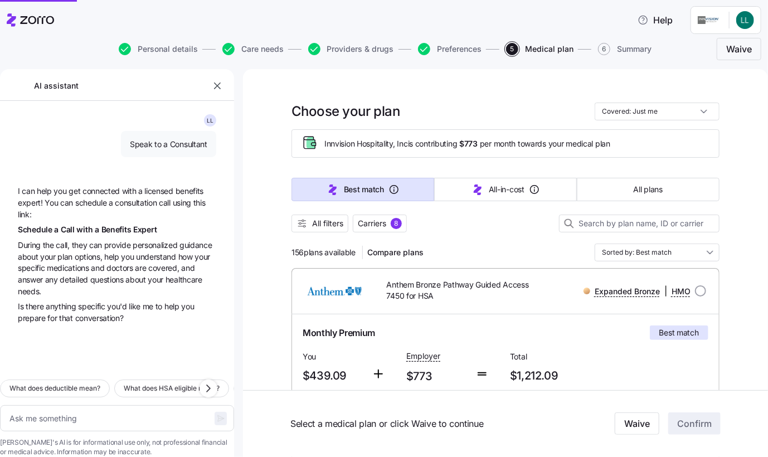
type textarea "x"
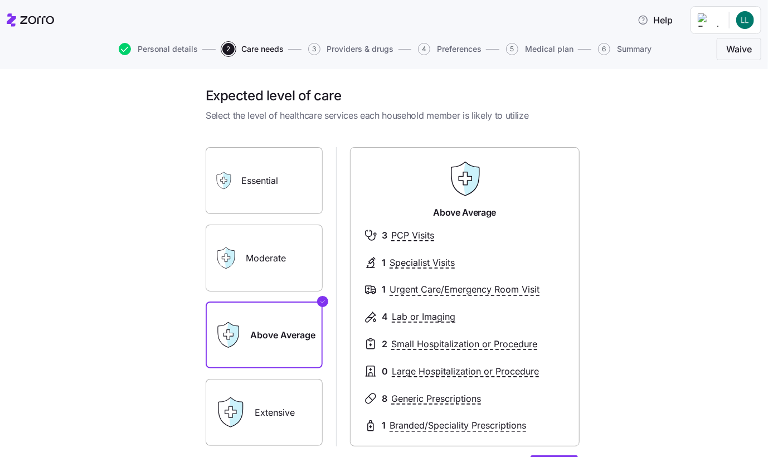
click at [164, 50] on span "Personal details" at bounding box center [168, 49] width 60 height 8
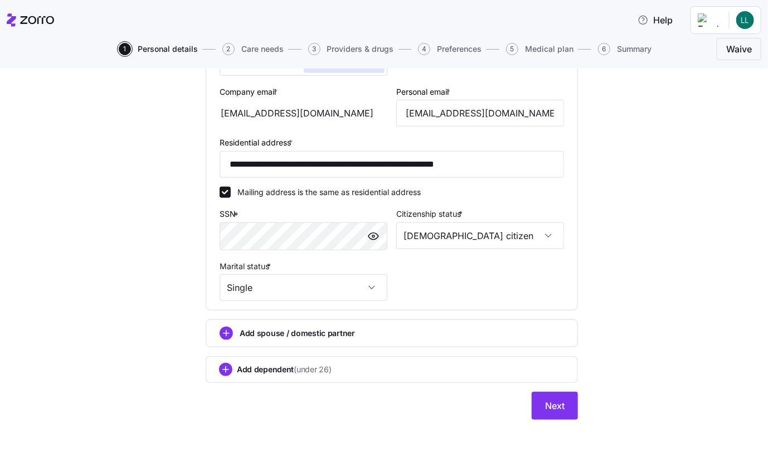
scroll to position [311, 0]
click at [550, 404] on span "Next" at bounding box center [555, 405] width 20 height 13
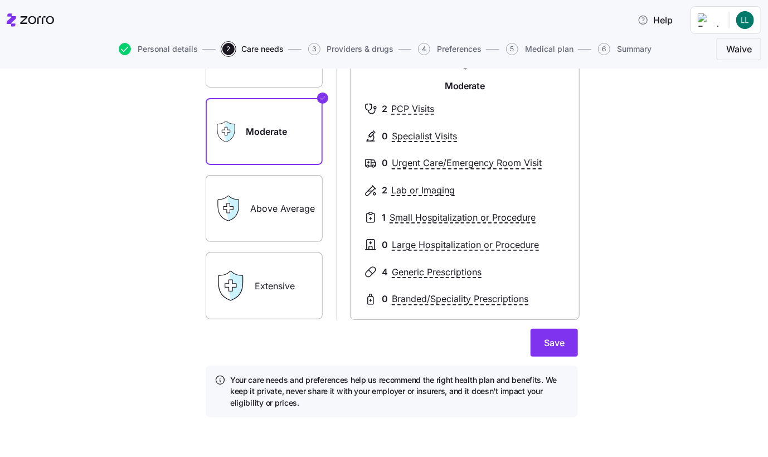
scroll to position [127, 0]
click at [554, 345] on span "Save" at bounding box center [554, 342] width 21 height 13
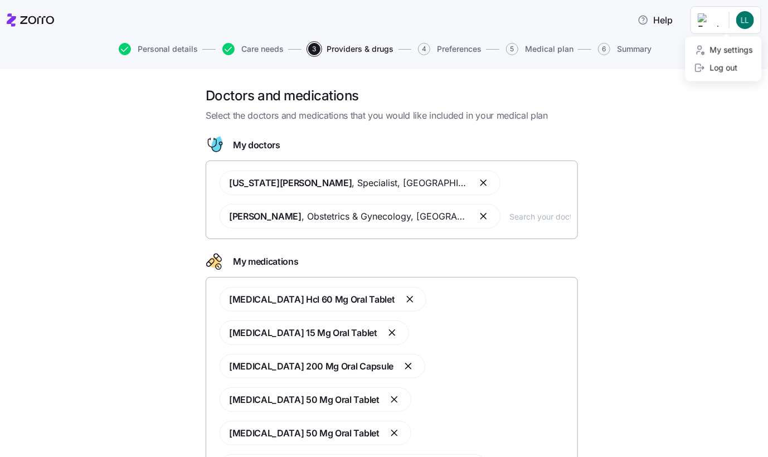
click at [744, 17] on html "Help Personal details Care needs 3 Providers & drugs 4 Preferences 5 Medical pl…" at bounding box center [384, 225] width 768 height 451
click at [707, 68] on div "Log out" at bounding box center [716, 68] width 43 height 12
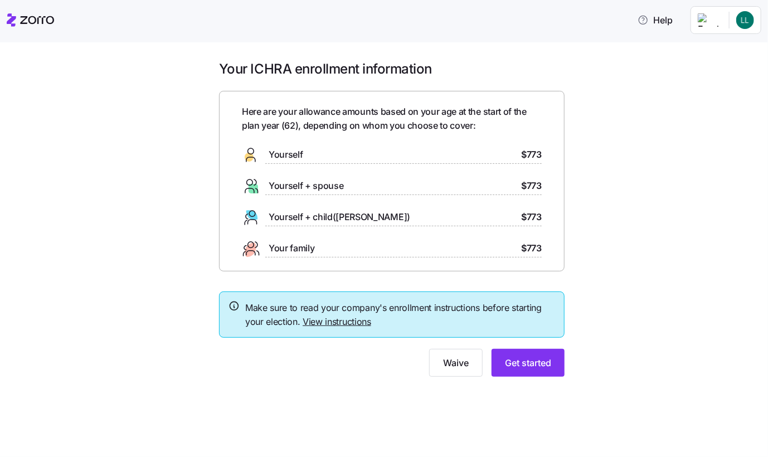
click at [340, 323] on link "View instructions" at bounding box center [337, 321] width 69 height 11
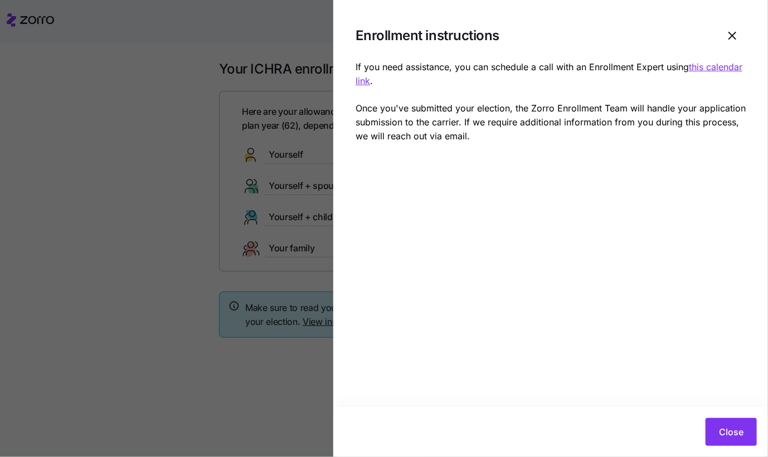
click at [377, 80] on u "this calendar link" at bounding box center [549, 73] width 387 height 25
click at [739, 429] on span "Close" at bounding box center [731, 431] width 25 height 13
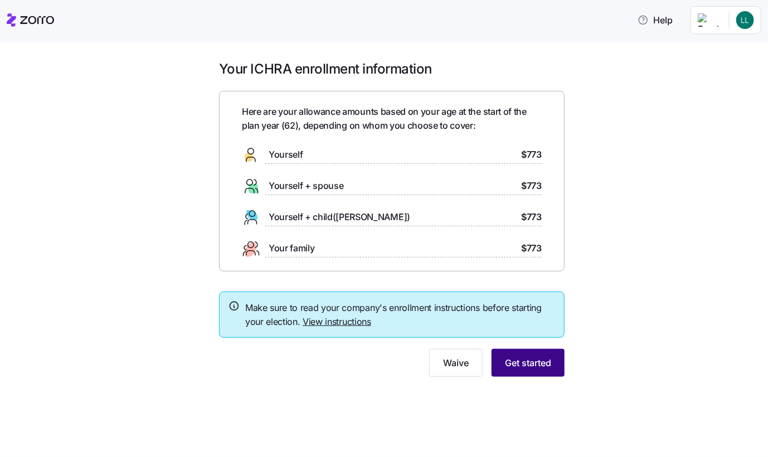
click at [544, 362] on span "Get started" at bounding box center [528, 362] width 46 height 13
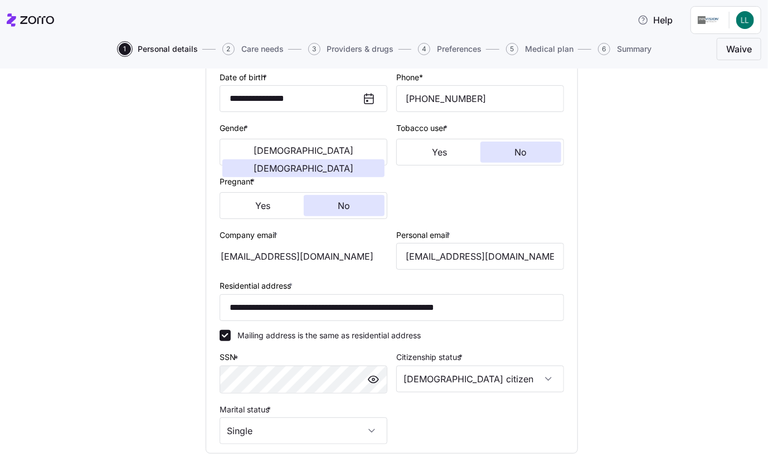
scroll to position [311, 0]
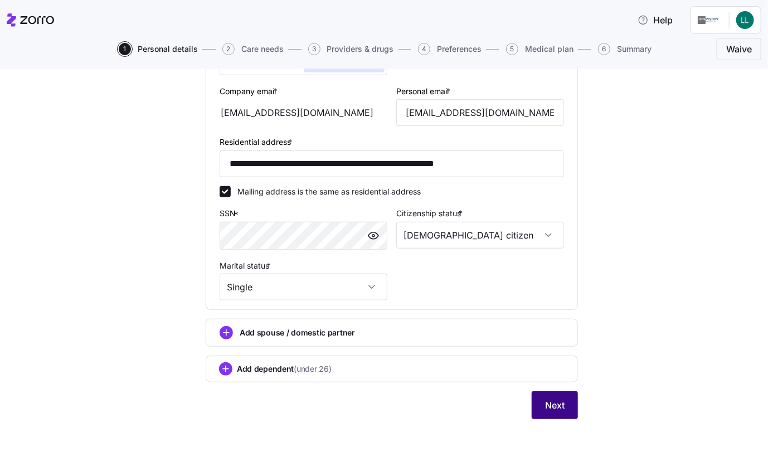
click at [555, 402] on span "Next" at bounding box center [555, 405] width 20 height 13
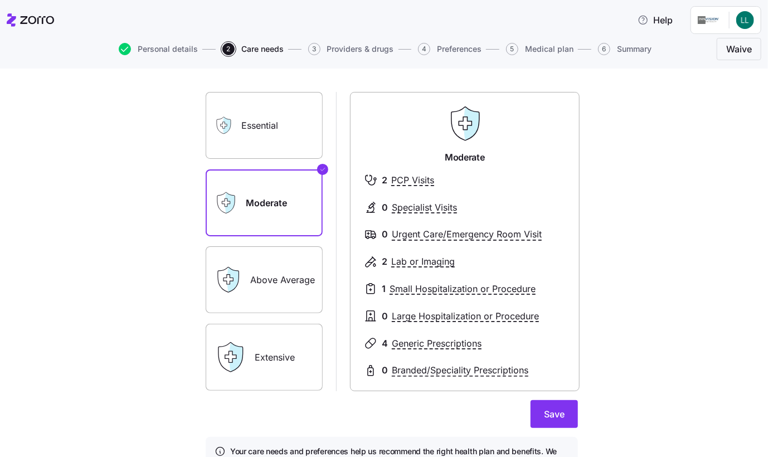
scroll to position [56, 0]
click at [284, 285] on label "Above Average" at bounding box center [264, 279] width 117 height 67
click at [0, 0] on input "Above Average" at bounding box center [0, 0] width 0 height 0
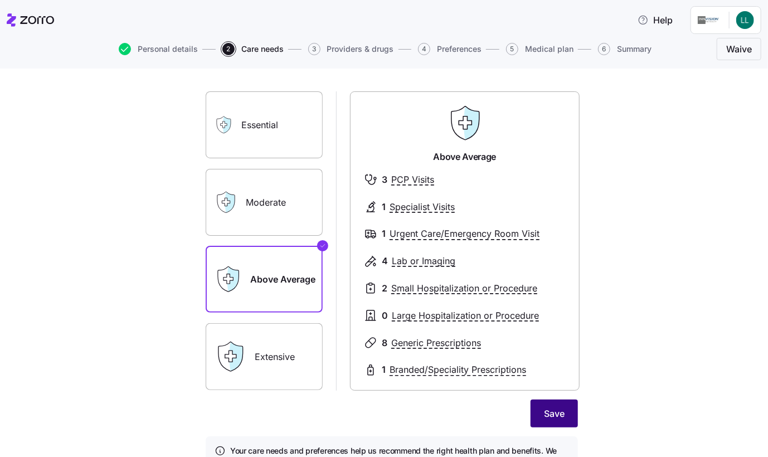
click at [544, 412] on span "Save" at bounding box center [554, 413] width 21 height 13
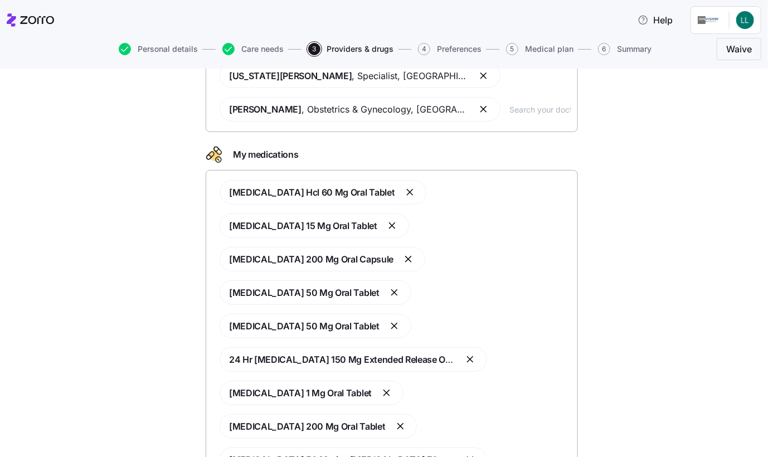
scroll to position [113, 0]
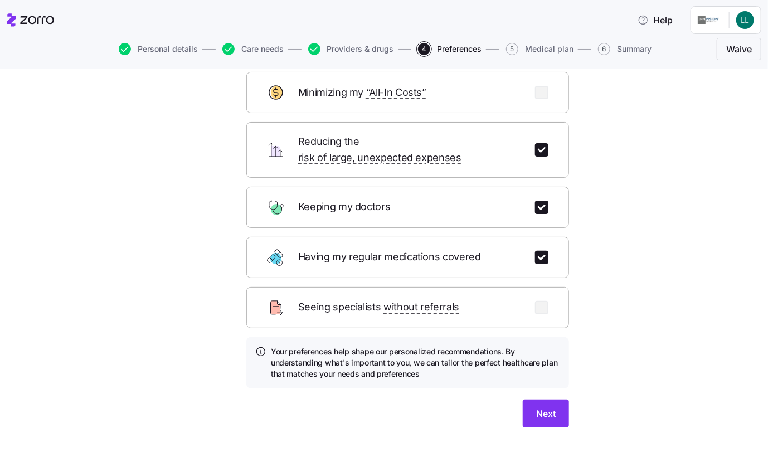
scroll to position [73, 0]
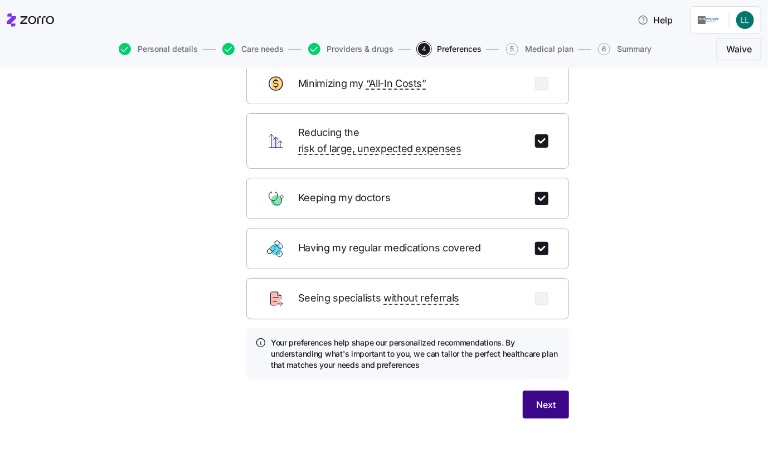
click at [550, 398] on span "Next" at bounding box center [546, 404] width 20 height 13
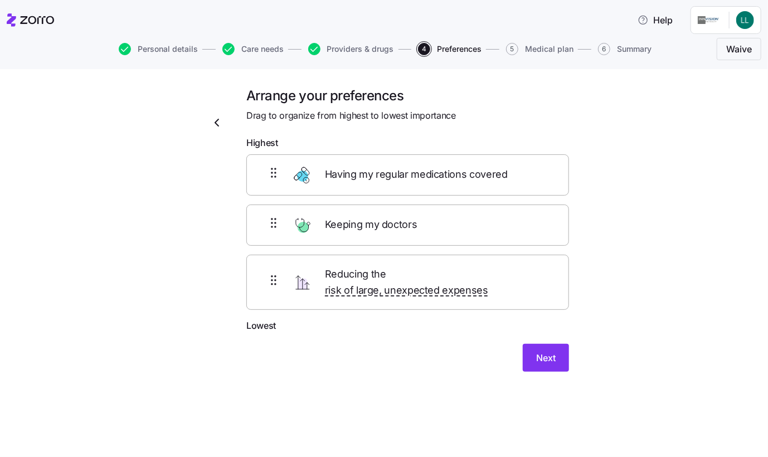
scroll to position [0, 0]
click at [543, 351] on span "Next" at bounding box center [546, 357] width 20 height 13
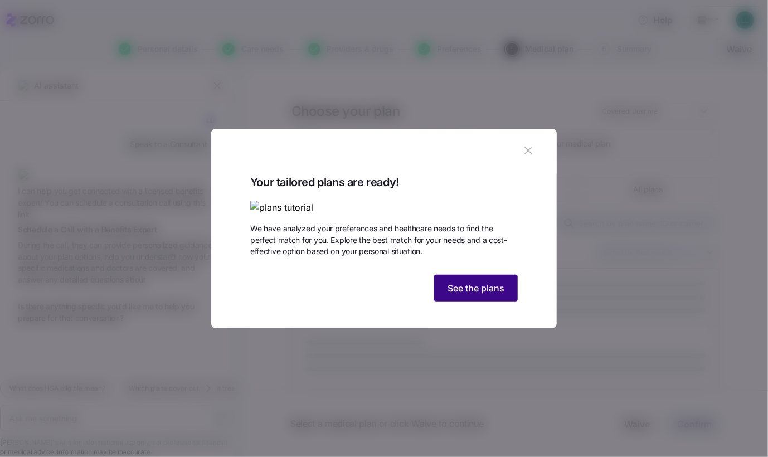
click at [500, 295] on span "See the plans" at bounding box center [476, 288] width 57 height 13
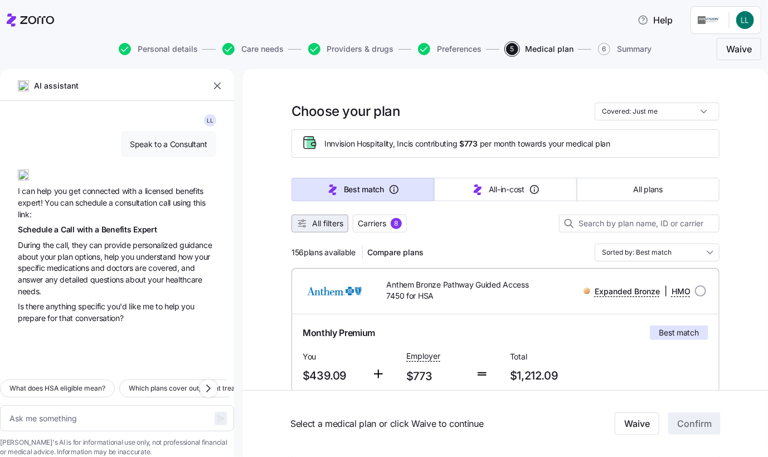
click at [315, 227] on span "All filters" at bounding box center [327, 223] width 31 height 11
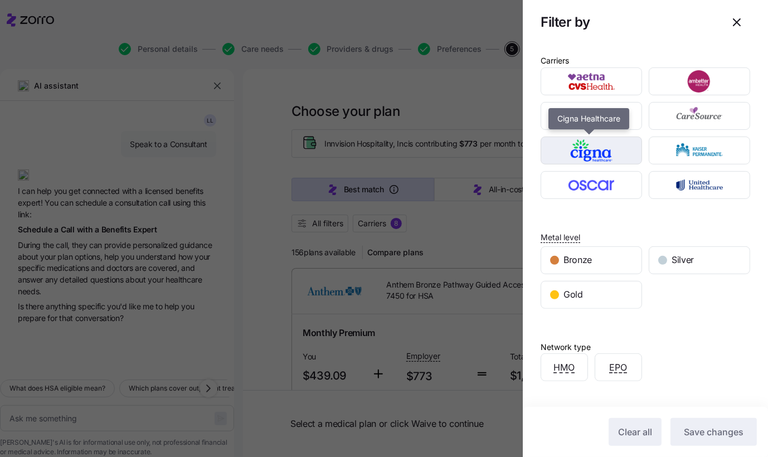
click at [614, 152] on img "button" at bounding box center [592, 150] width 82 height 22
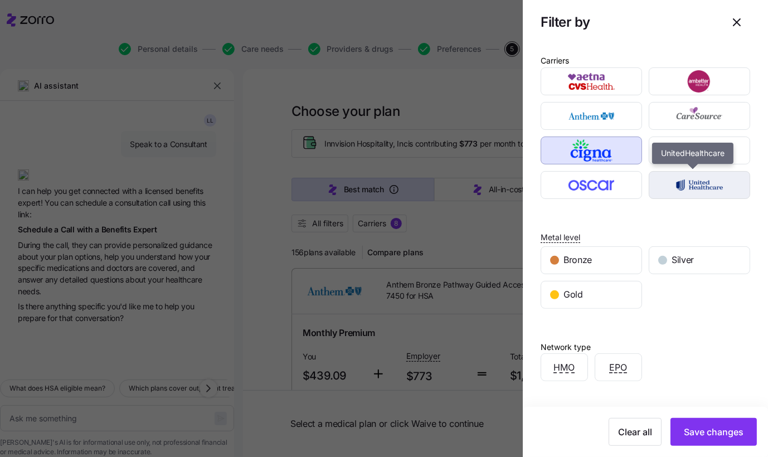
click at [671, 185] on img "button" at bounding box center [700, 185] width 82 height 22
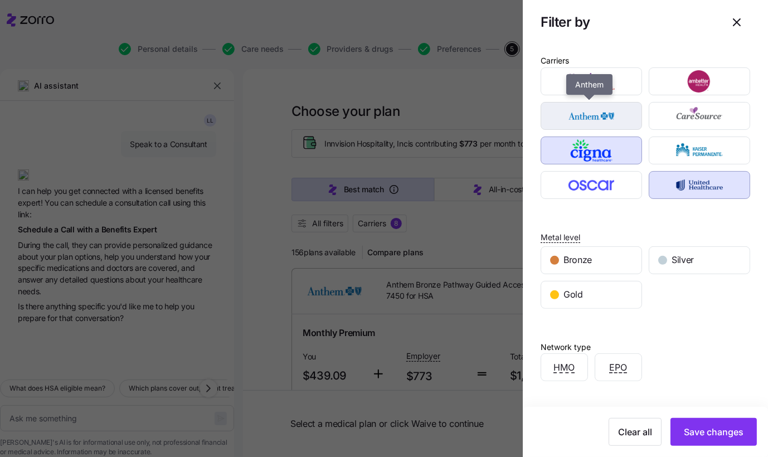
click at [621, 110] on img "button" at bounding box center [592, 116] width 82 height 22
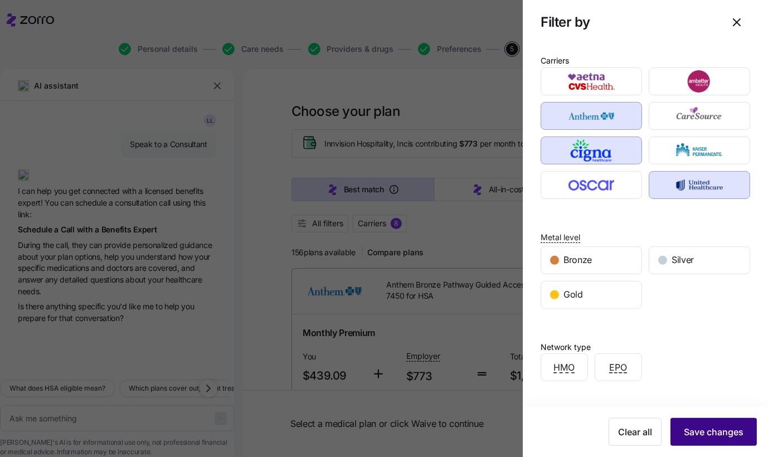
click at [691, 437] on span "Save changes" at bounding box center [714, 431] width 60 height 13
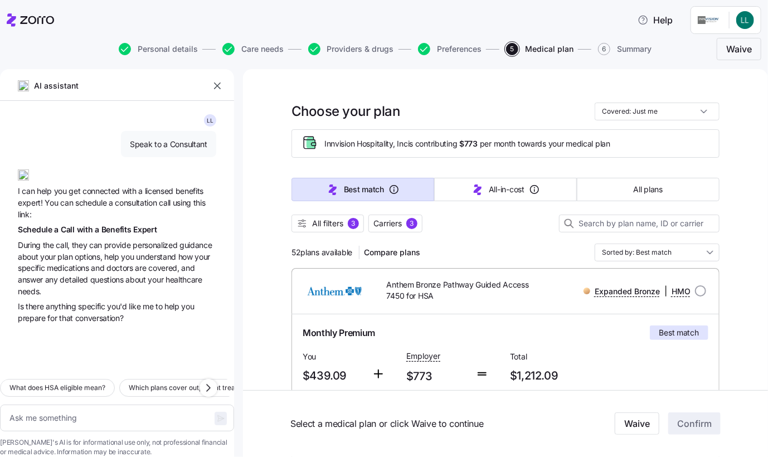
type textarea "x"
